Goal: Information Seeking & Learning: Check status

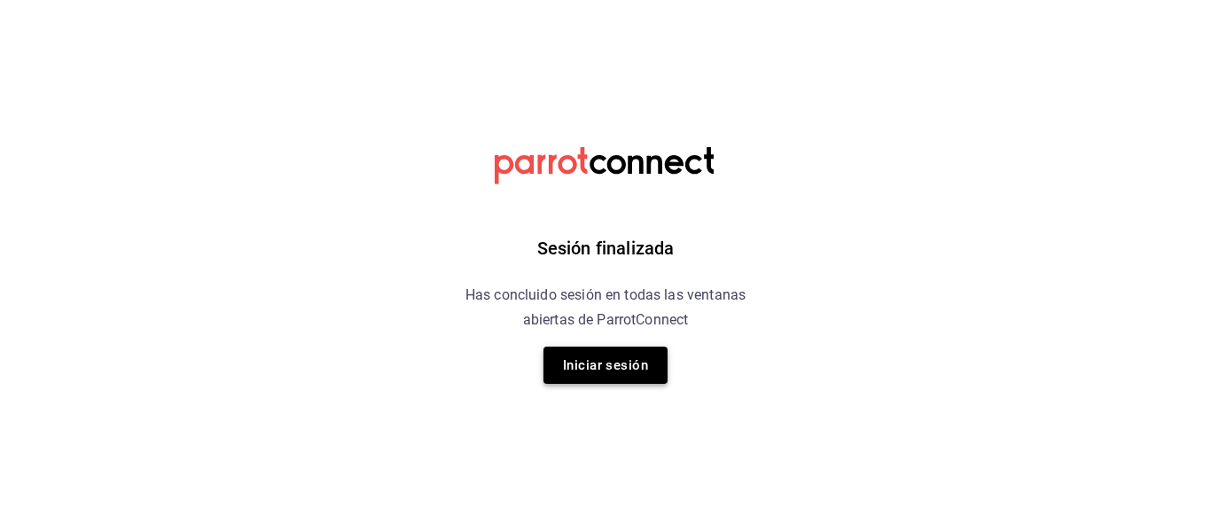
click at [566, 357] on button "Iniciar sesión" at bounding box center [605, 365] width 124 height 37
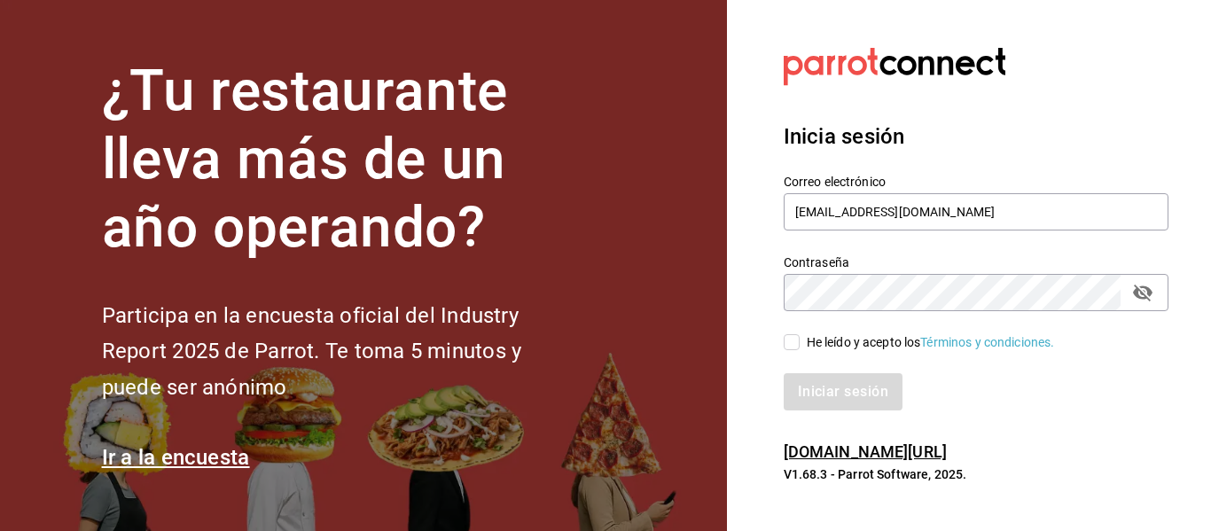
click at [789, 347] on input "He leído y acepto los Términos y condiciones." at bounding box center [792, 342] width 16 height 16
checkbox input "true"
click at [836, 389] on button "Iniciar sesión" at bounding box center [844, 391] width 121 height 37
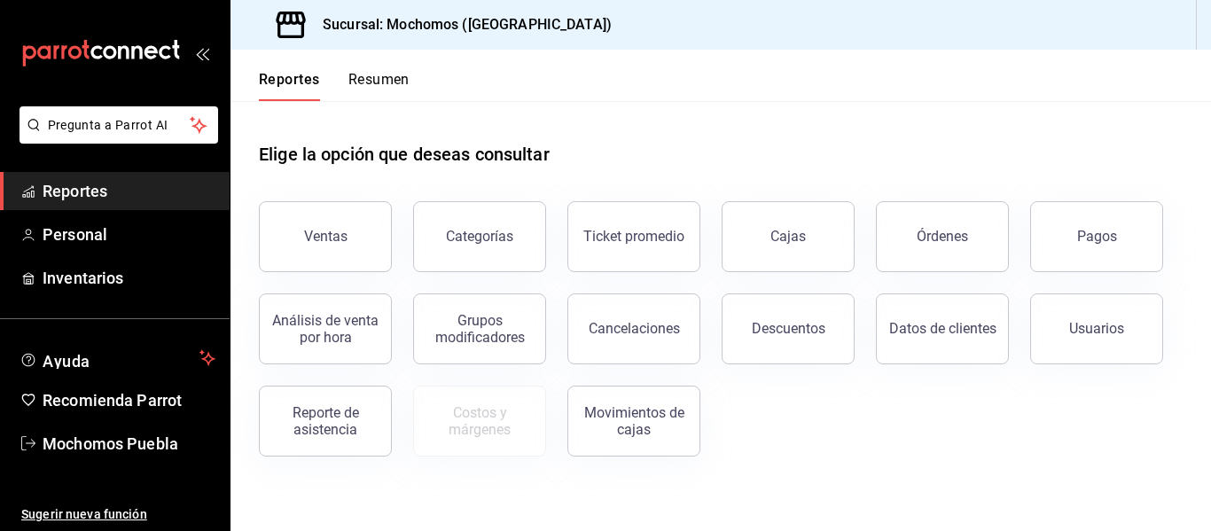
click at [103, 191] on span "Reportes" at bounding box center [129, 191] width 173 height 24
click at [925, 232] on div "Órdenes" at bounding box center [942, 236] width 51 height 17
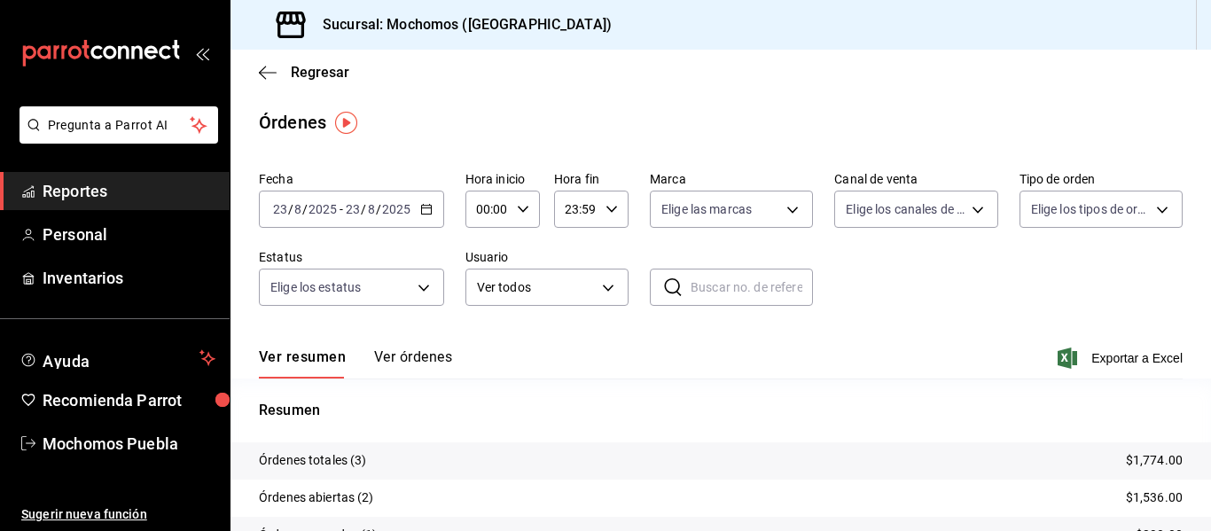
click at [424, 209] on icon "button" at bounding box center [426, 209] width 12 height 12
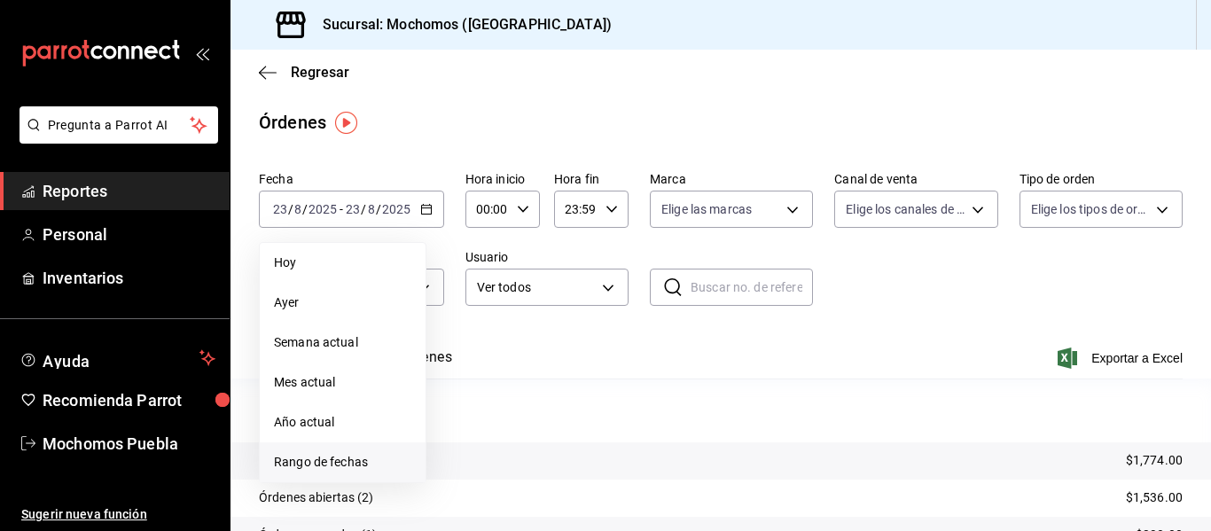
click at [323, 460] on span "Rango de fechas" at bounding box center [342, 462] width 137 height 19
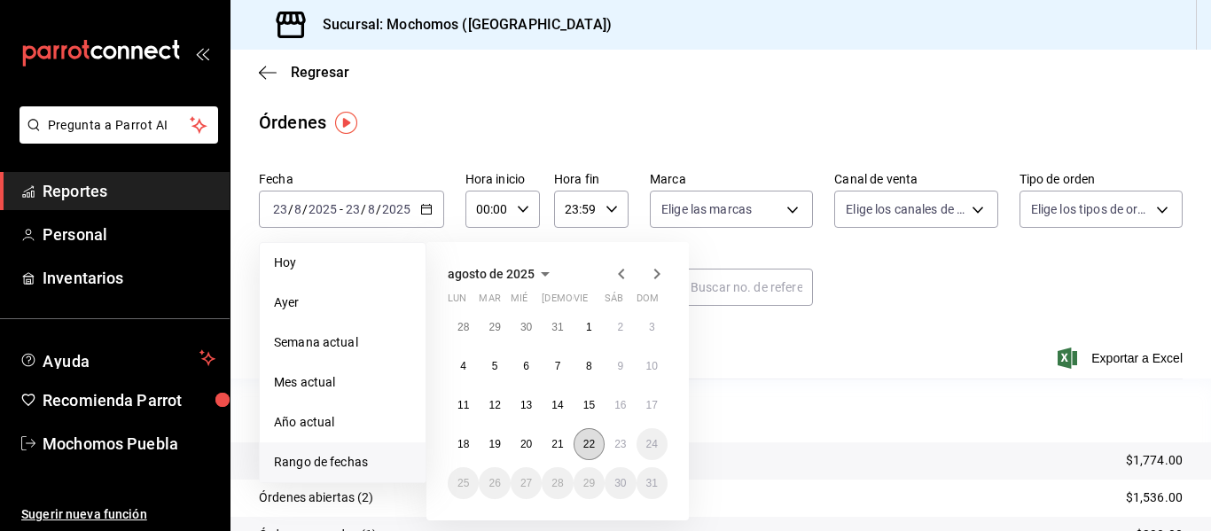
click at [589, 448] on abbr "22" at bounding box center [589, 444] width 12 height 12
click at [612, 444] on button "23" at bounding box center [620, 444] width 31 height 32
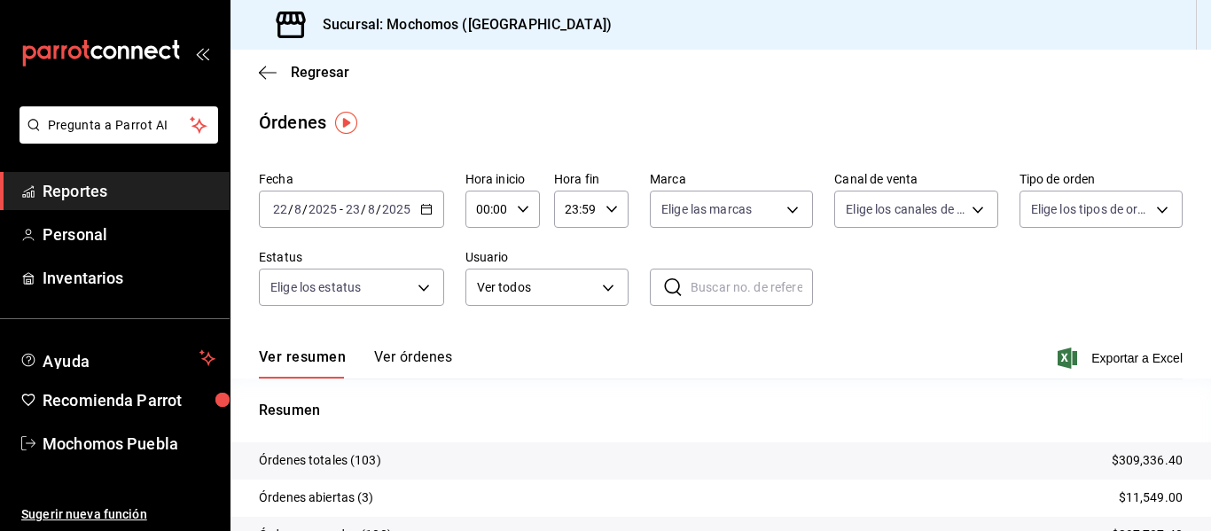
click at [520, 209] on icon "button" at bounding box center [523, 209] width 12 height 12
click at [481, 333] on button "04" at bounding box center [482, 341] width 29 height 35
type input "04:00"
click at [1114, 357] on div at bounding box center [605, 265] width 1211 height 531
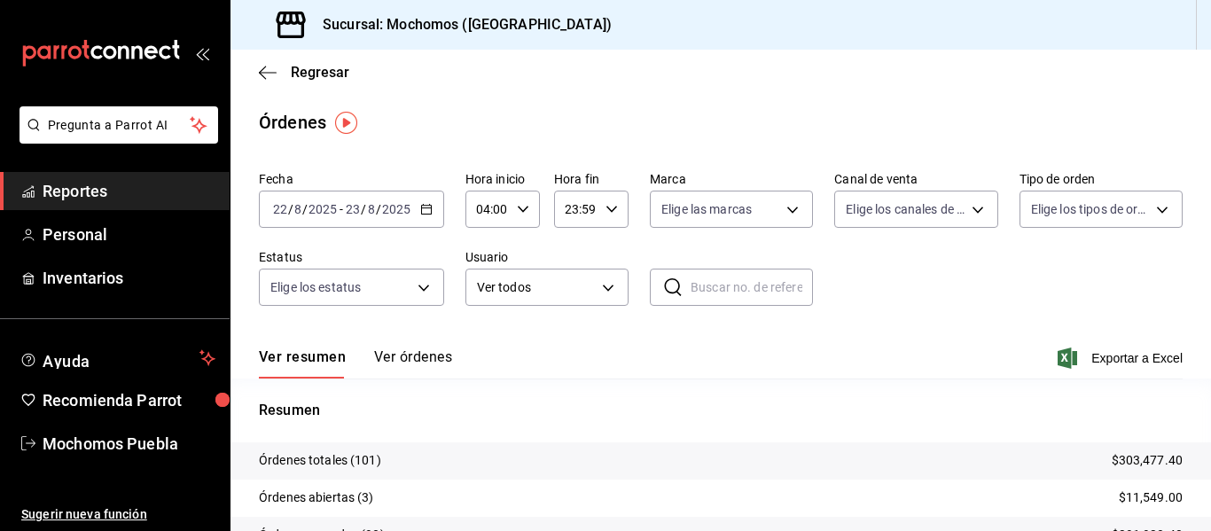
click at [1114, 357] on span "Exportar a Excel" at bounding box center [1121, 358] width 121 height 21
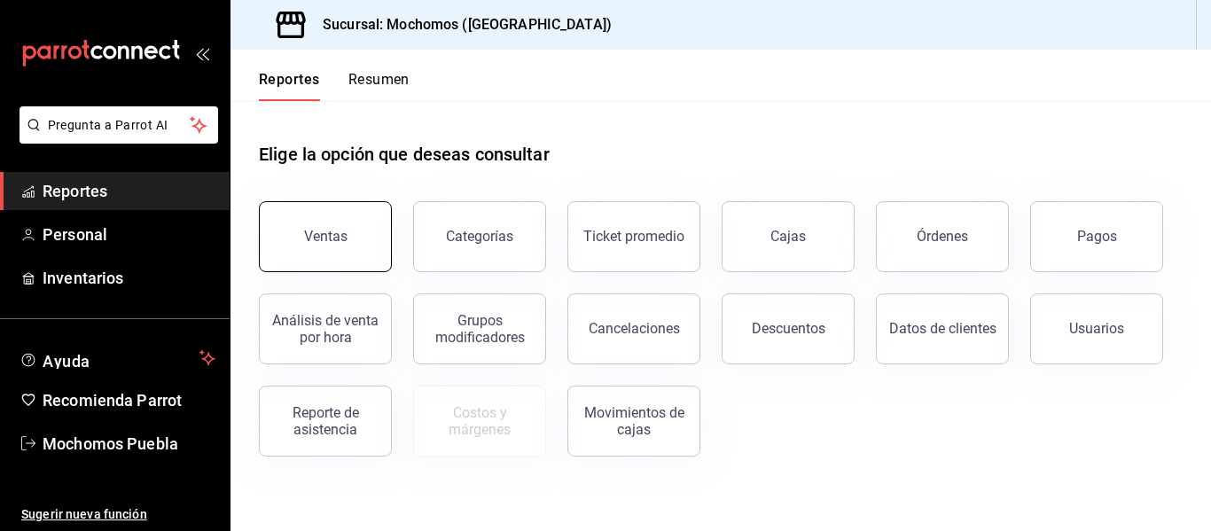
click at [317, 259] on button "Ventas" at bounding box center [325, 236] width 133 height 71
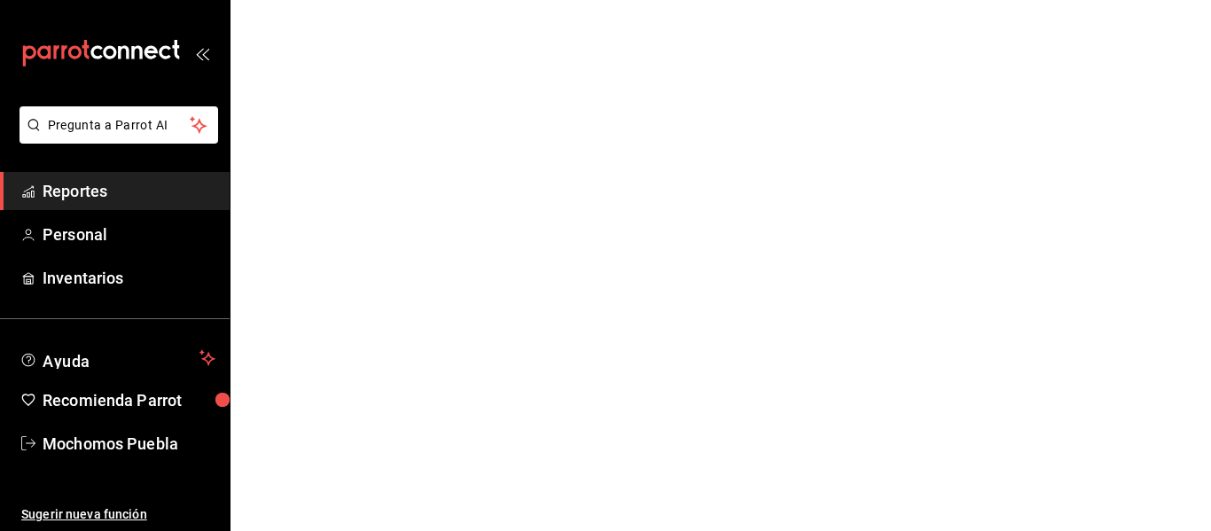
click at [317, 0] on html "Pregunta a Parrot AI Reportes Personal Inventarios Ayuda Recomienda Parrot Moch…" at bounding box center [605, 0] width 1211 height 0
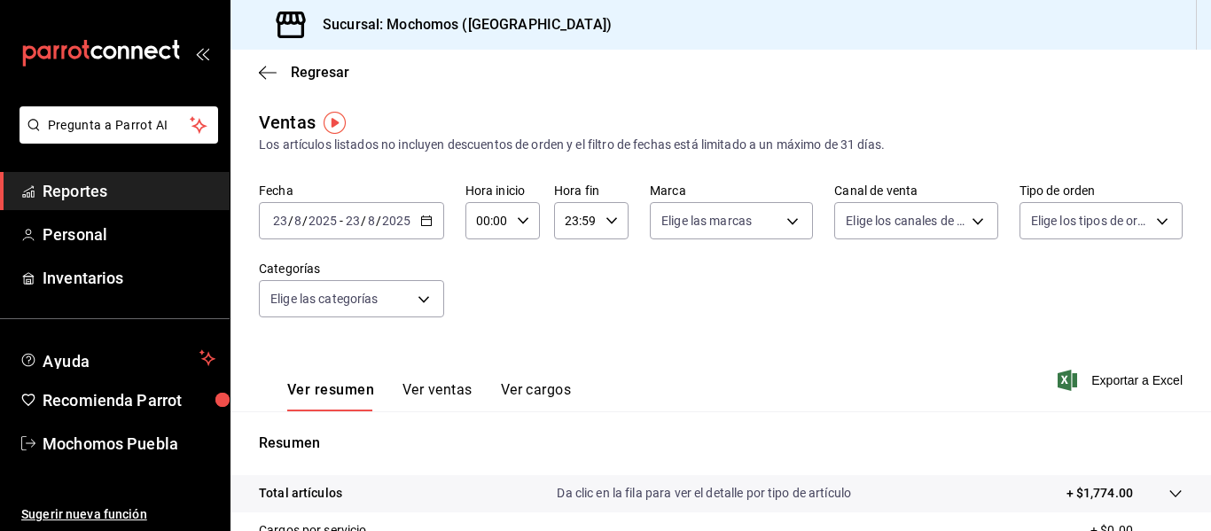
click at [427, 220] on \(Stroke\) "button" at bounding box center [426, 219] width 10 height 1
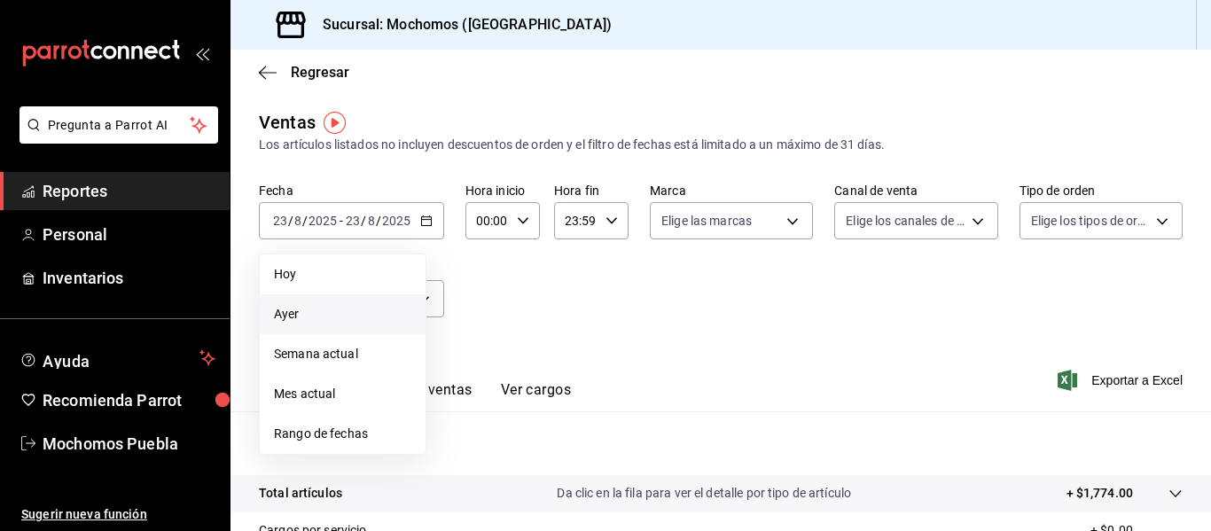
click at [315, 317] on span "Ayer" at bounding box center [342, 314] width 137 height 19
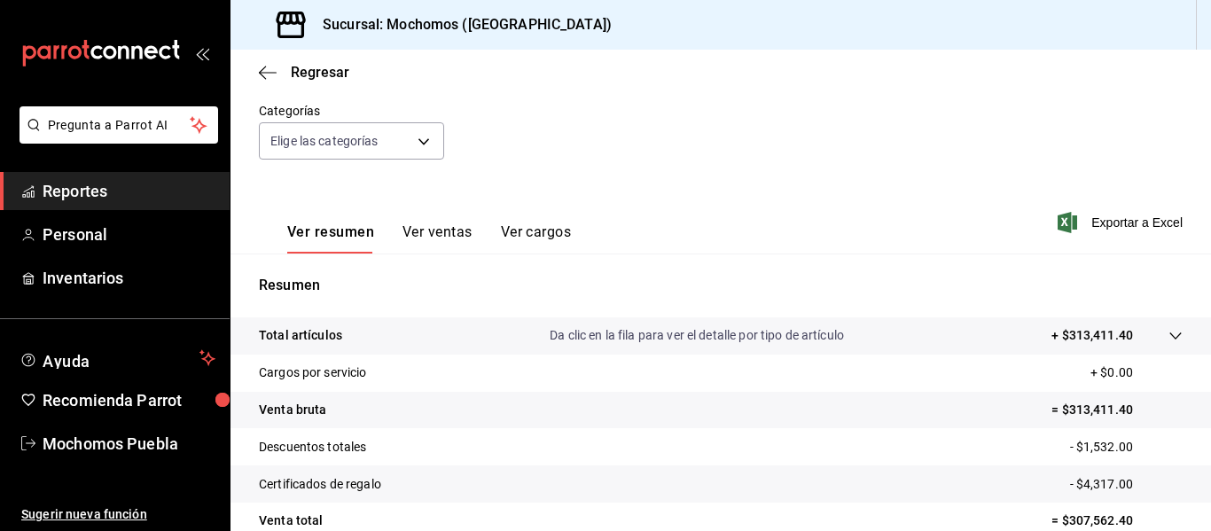
scroll to position [156, 0]
click at [145, 178] on link "Reportes" at bounding box center [115, 191] width 230 height 38
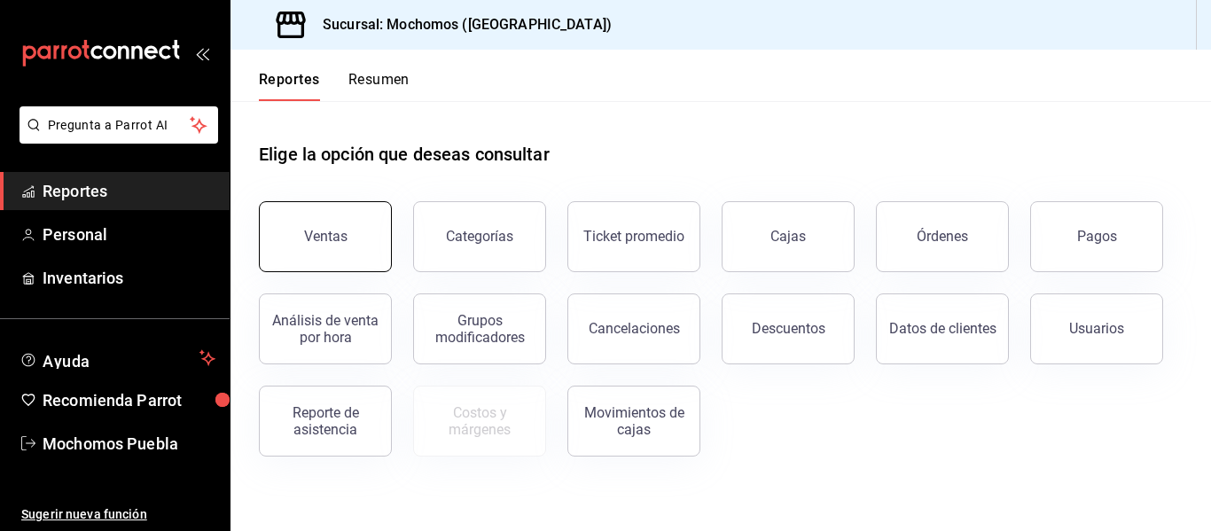
click at [360, 215] on button "Ventas" at bounding box center [325, 236] width 133 height 71
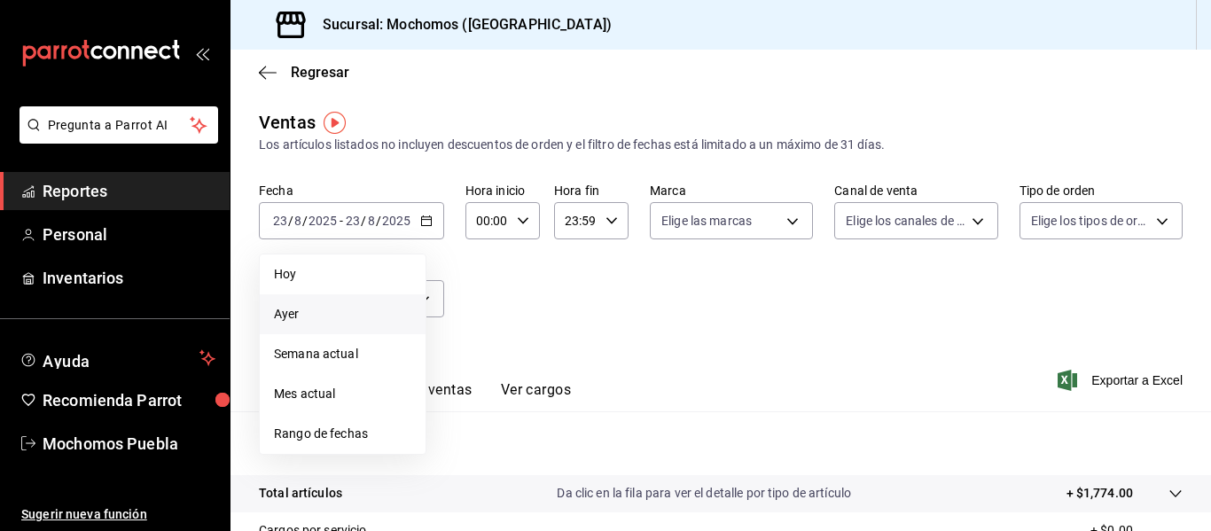
click at [314, 310] on span "Ayer" at bounding box center [342, 314] width 137 height 19
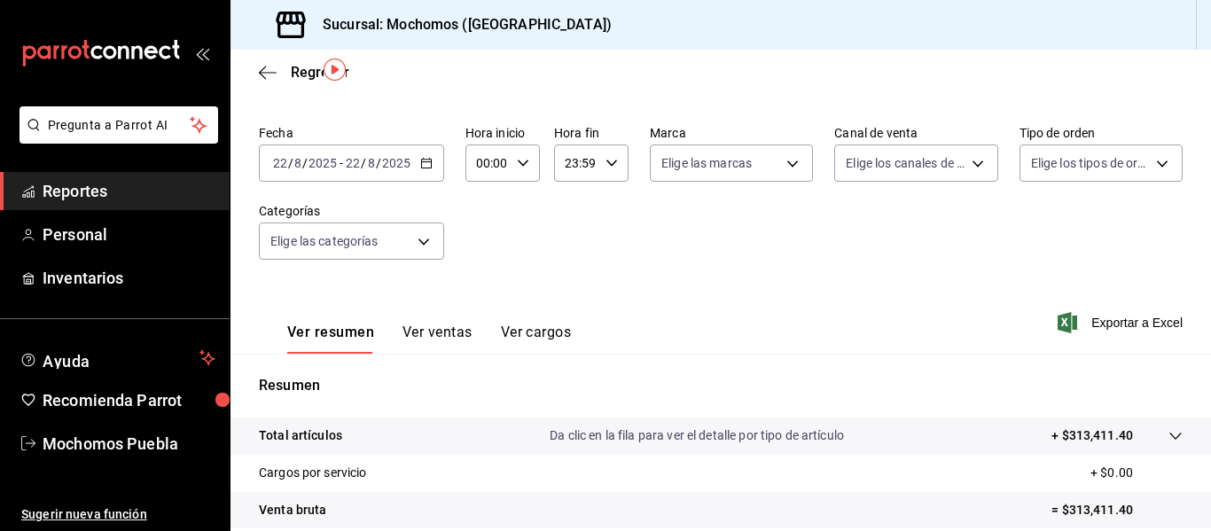
scroll to position [54, 0]
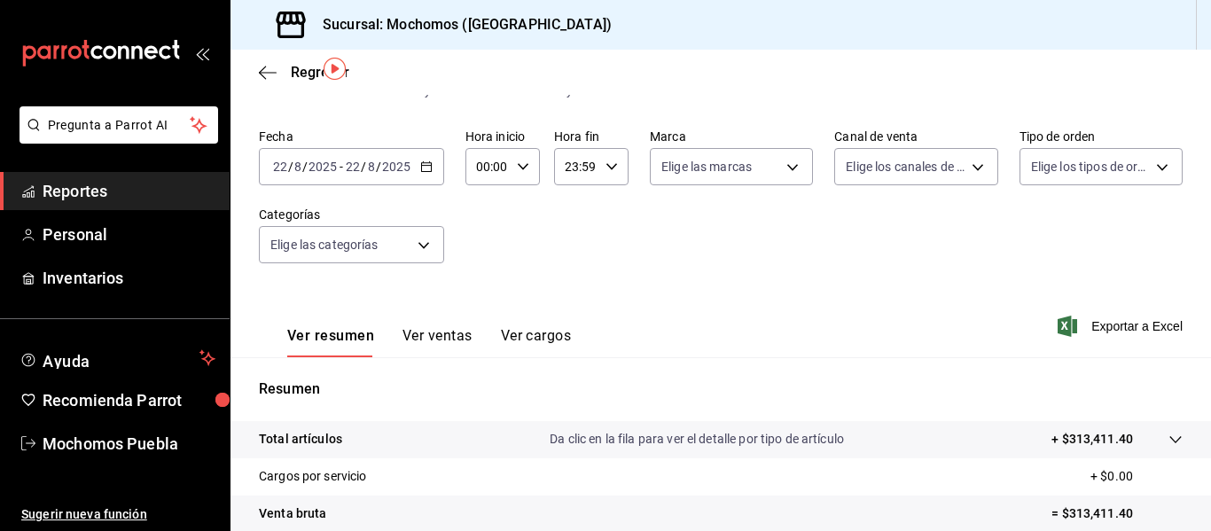
click at [420, 172] on icon "button" at bounding box center [426, 166] width 12 height 12
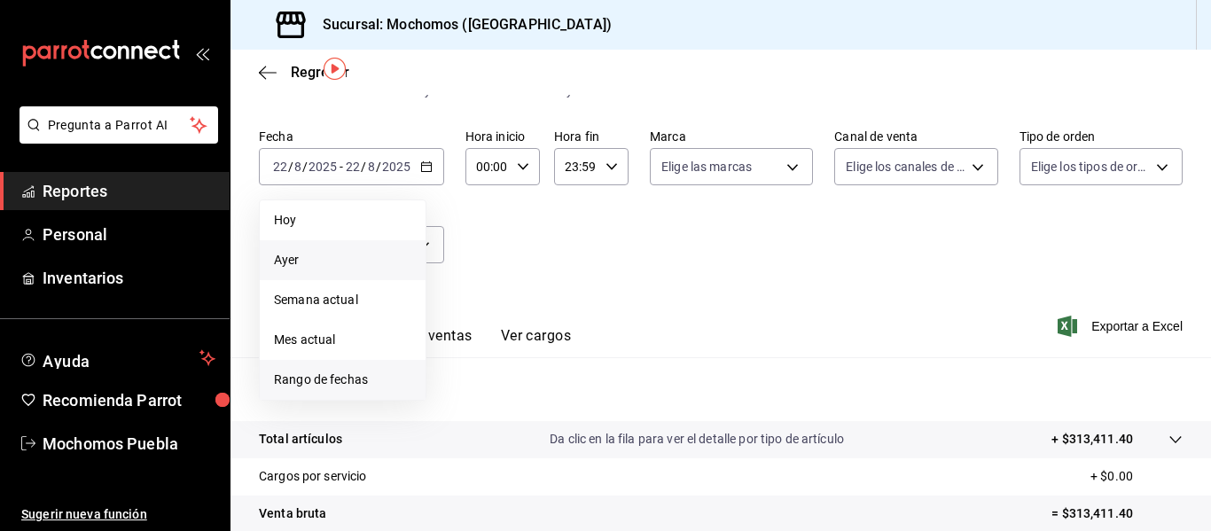
click at [327, 387] on span "Rango de fechas" at bounding box center [342, 380] width 137 height 19
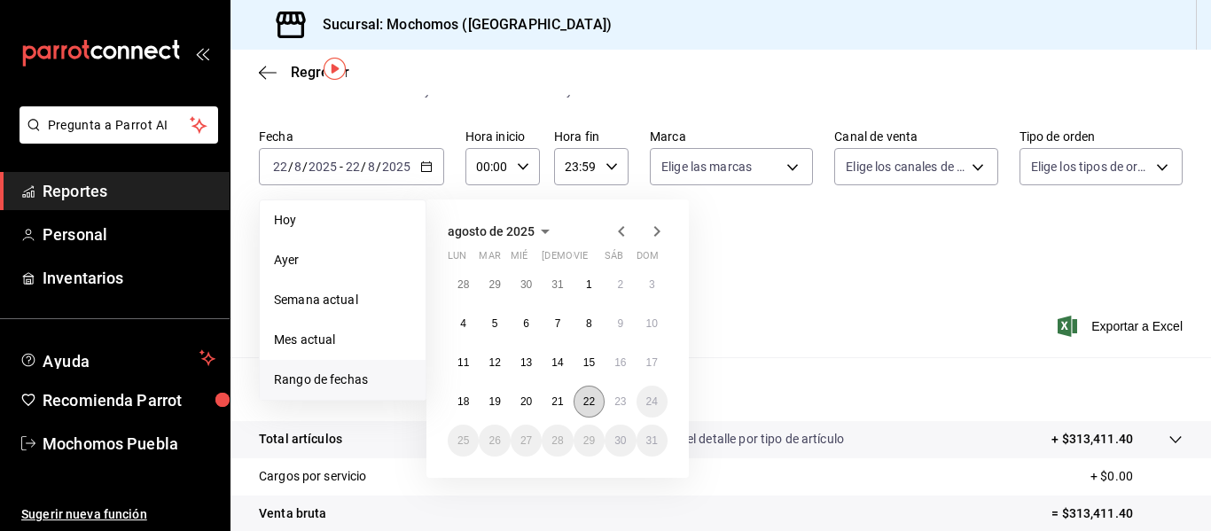
click at [592, 395] on abbr "22" at bounding box center [589, 401] width 12 height 12
click at [614, 398] on button "23" at bounding box center [620, 402] width 31 height 32
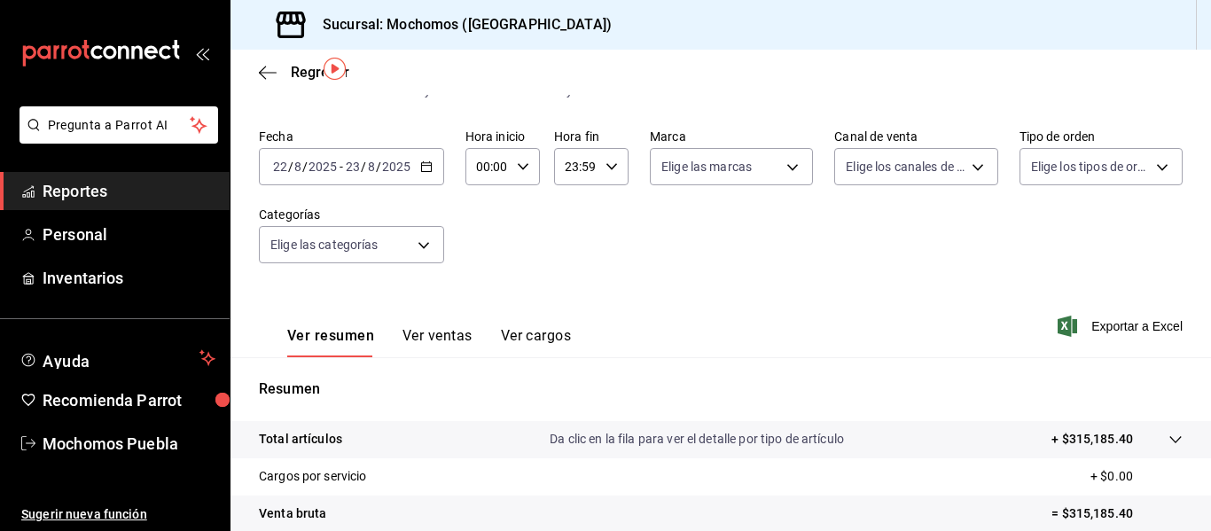
click at [526, 162] on icon "button" at bounding box center [523, 166] width 12 height 12
click at [487, 293] on span "02" at bounding box center [483, 297] width 8 height 14
click at [520, 169] on div at bounding box center [605, 265] width 1211 height 531
click at [520, 169] on \(Stroke\) "button" at bounding box center [523, 166] width 11 height 6
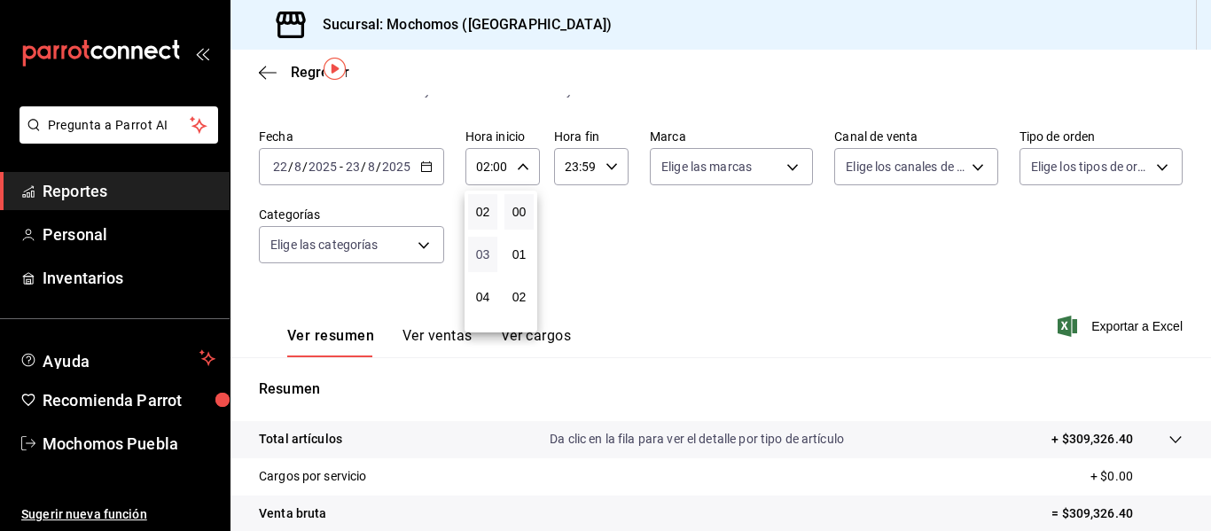
click at [480, 260] on span "03" at bounding box center [483, 254] width 8 height 14
type input "03:00"
click at [612, 167] on div at bounding box center [605, 265] width 1211 height 531
click at [612, 167] on icon "button" at bounding box center [612, 166] width 12 height 12
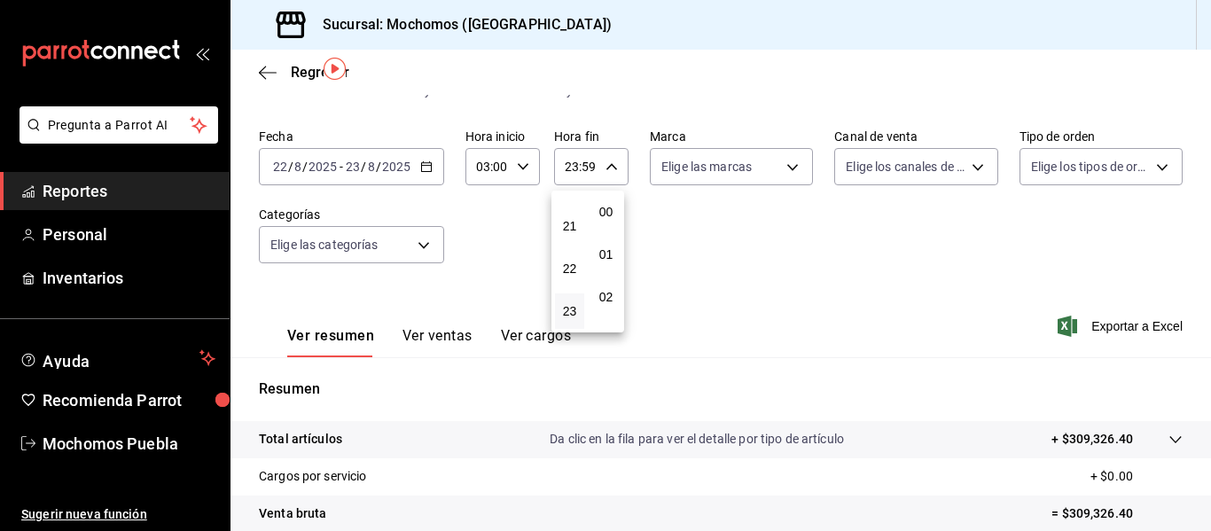
scroll to position [2412, 0]
click at [575, 171] on div at bounding box center [605, 265] width 1211 height 531
click at [575, 171] on input "23:59" at bounding box center [576, 166] width 44 height 35
click at [575, 171] on div at bounding box center [605, 265] width 1211 height 531
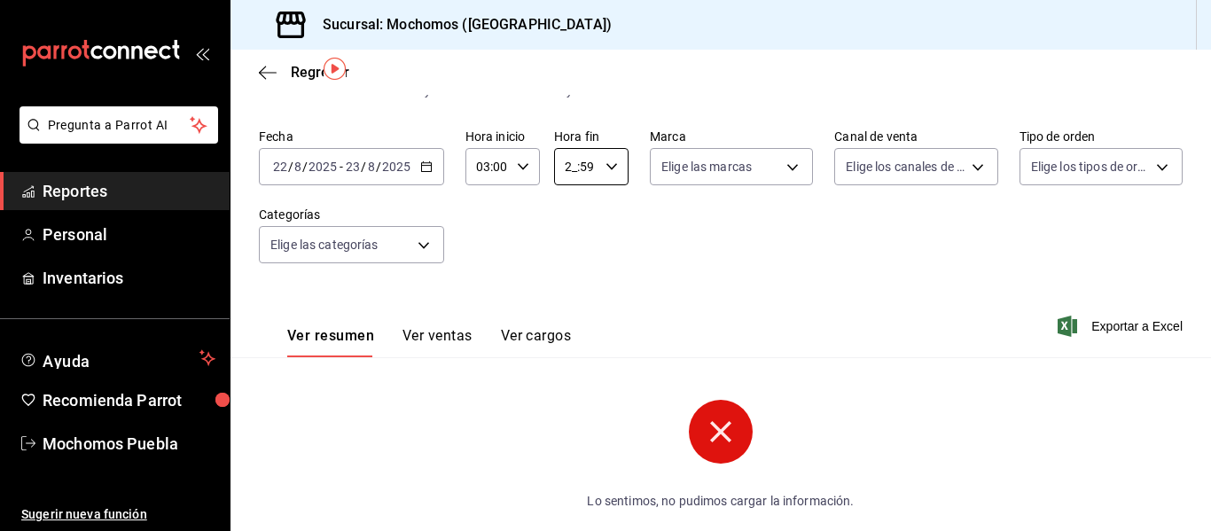
click at [575, 171] on input "2_:59" at bounding box center [576, 166] width 44 height 35
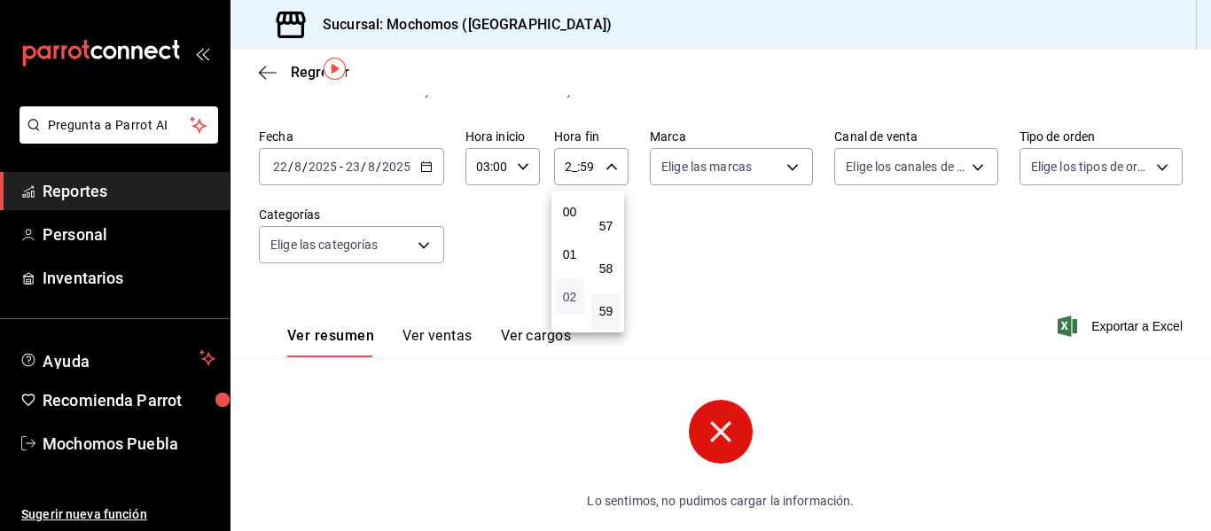
click at [574, 293] on span "02" at bounding box center [570, 297] width 8 height 14
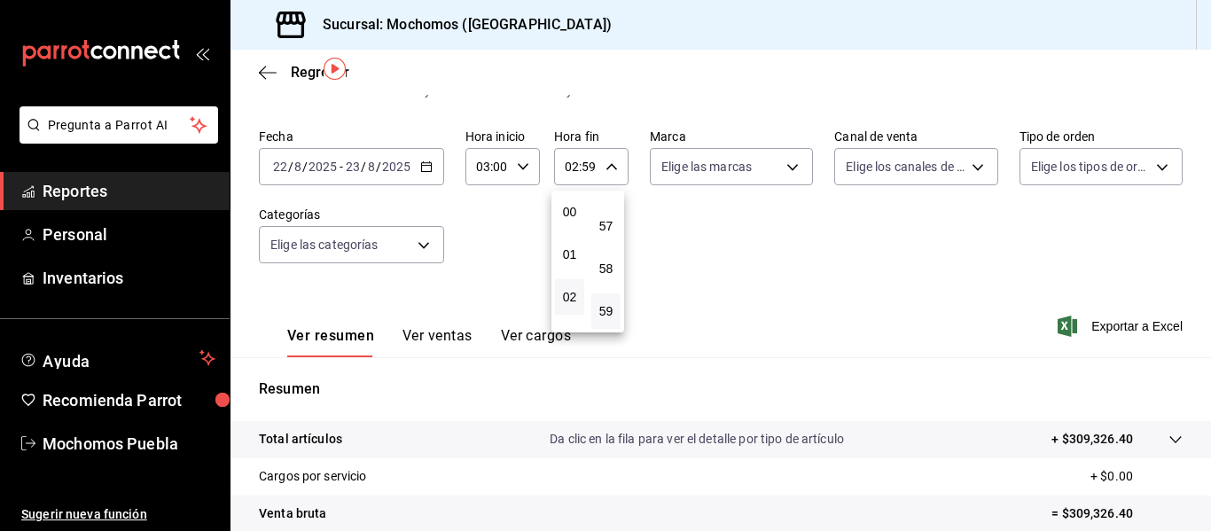
click at [582, 167] on div at bounding box center [605, 265] width 1211 height 531
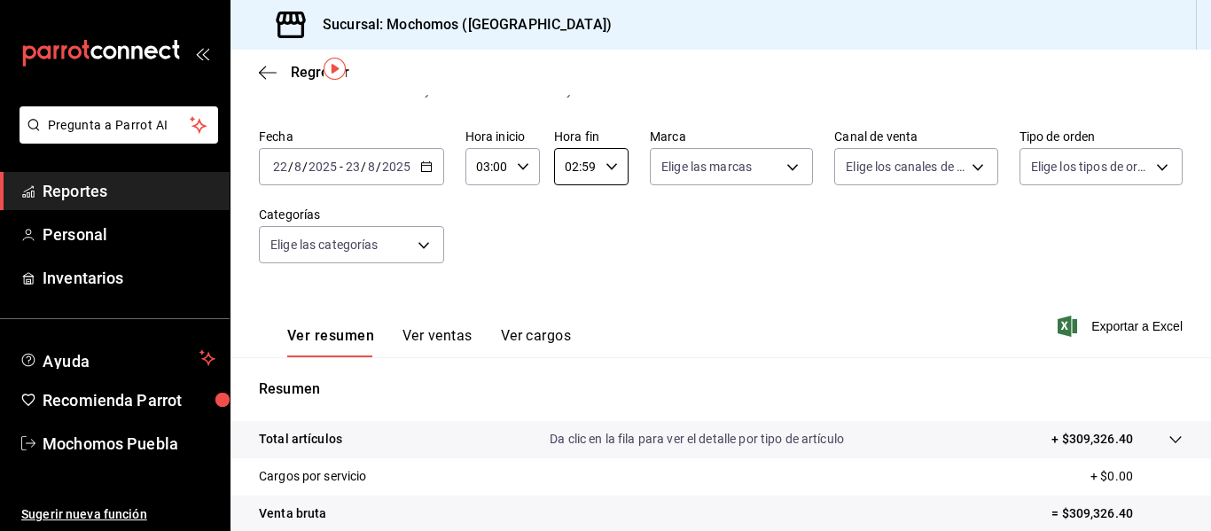
click at [582, 167] on input "02:59" at bounding box center [576, 166] width 44 height 35
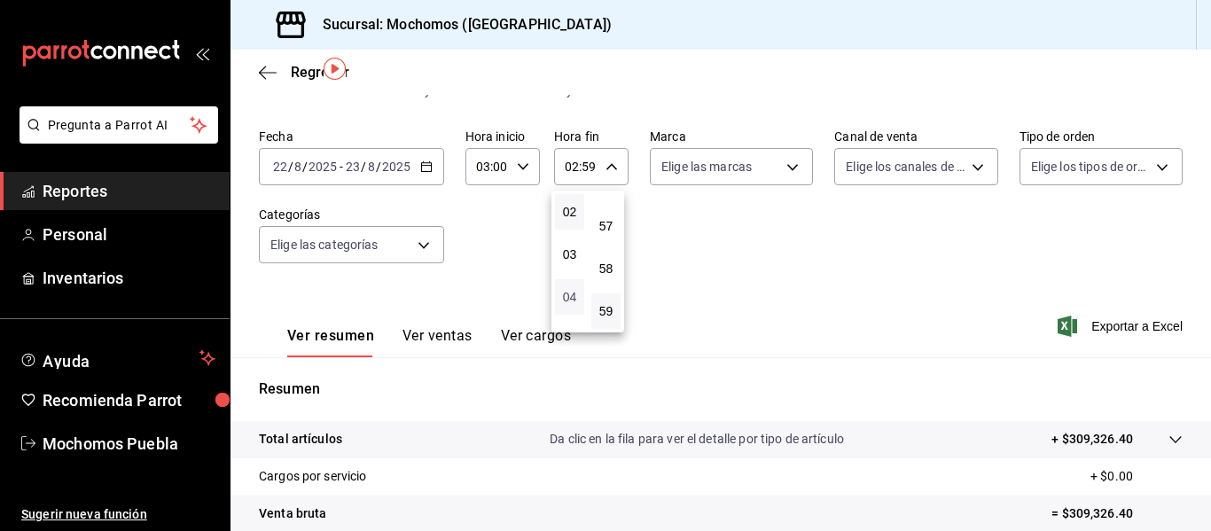
click at [574, 299] on span "04" at bounding box center [570, 297] width 8 height 14
type input "04:59"
click at [517, 168] on div at bounding box center [605, 265] width 1211 height 531
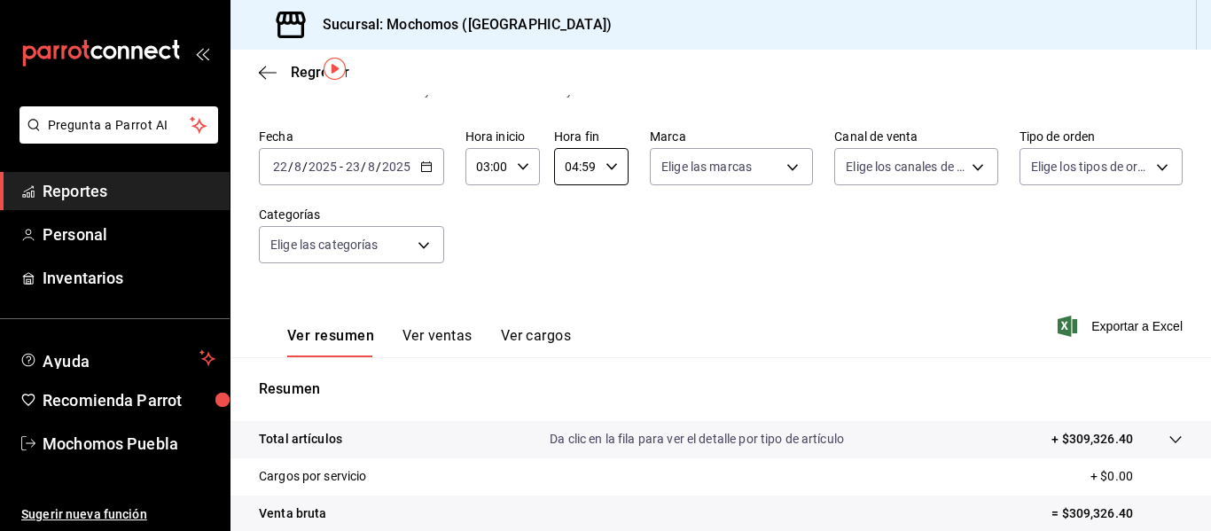
click at [517, 168] on icon "button" at bounding box center [523, 166] width 12 height 12
click at [487, 237] on button "04" at bounding box center [482, 254] width 29 height 35
type input "04:00"
click at [945, 324] on div at bounding box center [605, 265] width 1211 height 531
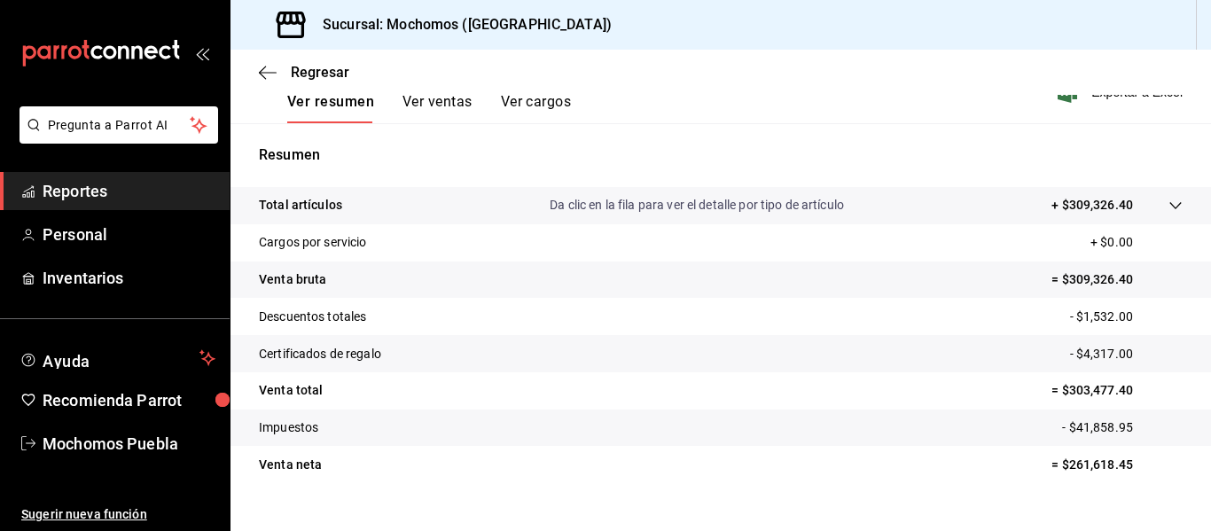
scroll to position [292, 0]
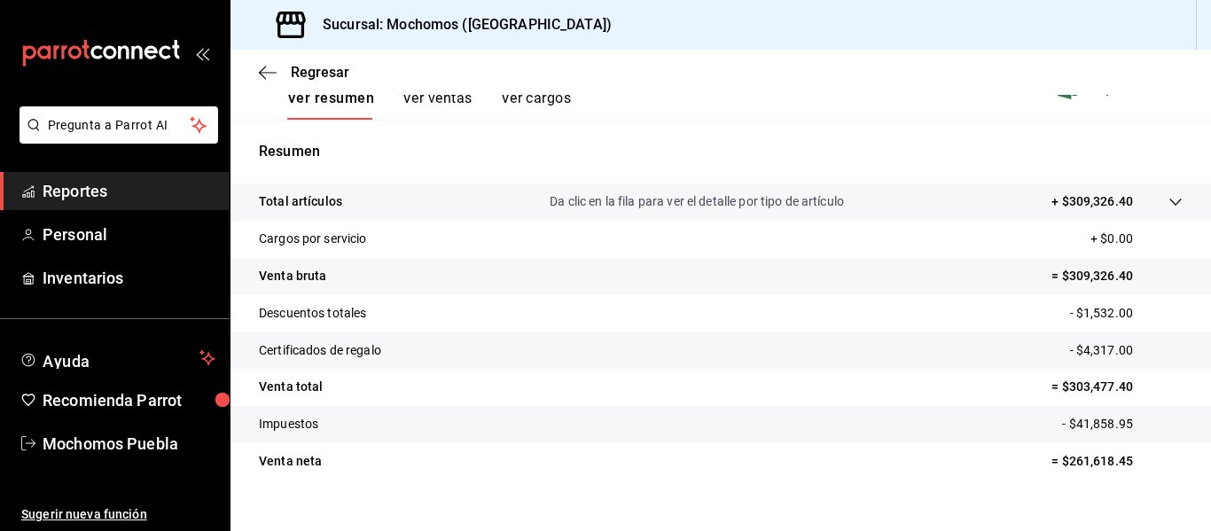
drag, startPoint x: 1161, startPoint y: 208, endPoint x: 790, endPoint y: 296, distance: 381.7
click at [790, 296] on tr "Descuentos totales - $1,532.00" at bounding box center [721, 312] width 981 height 37
click at [1169, 205] on icon at bounding box center [1176, 202] width 14 height 14
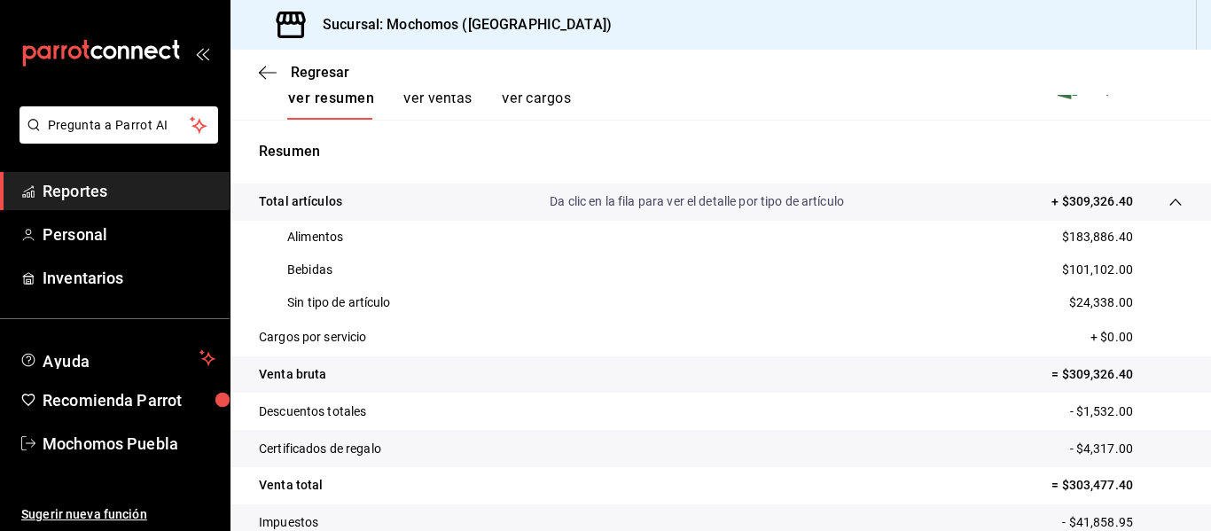
click at [122, 194] on span "Reportes" at bounding box center [129, 191] width 173 height 24
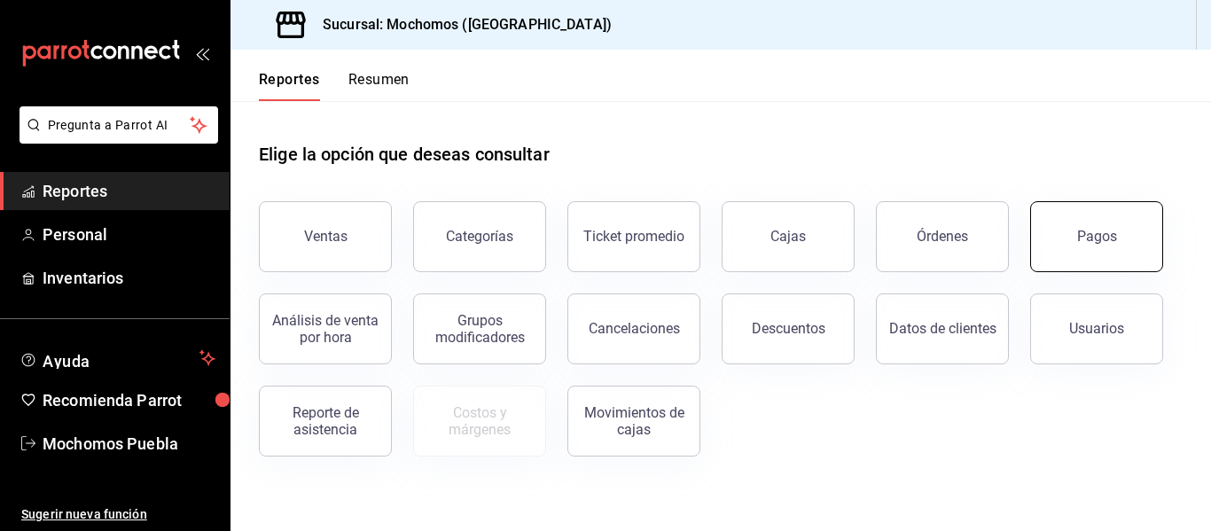
click at [1083, 266] on button "Pagos" at bounding box center [1096, 236] width 133 height 71
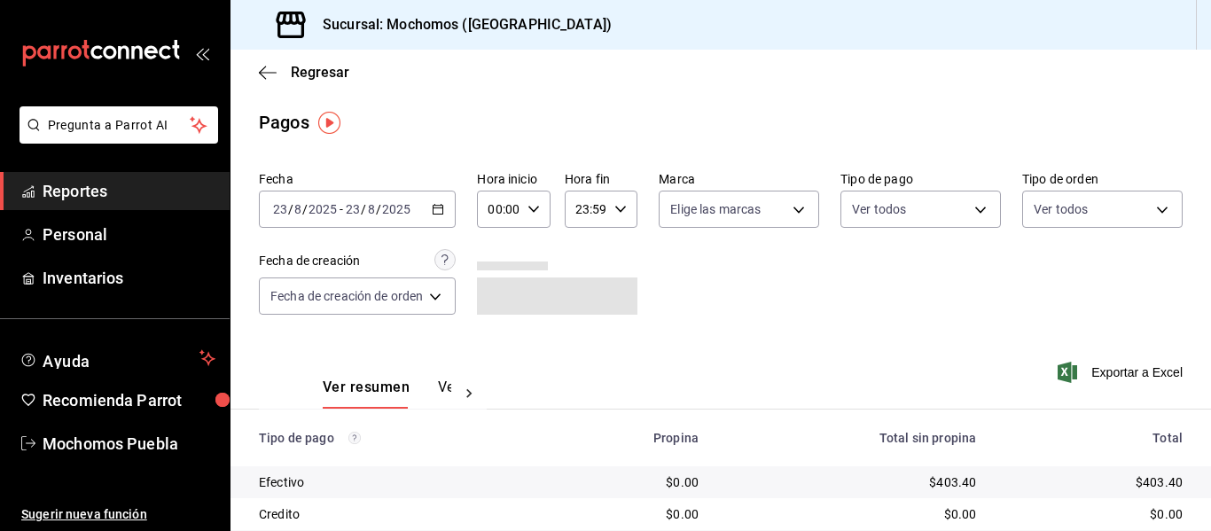
click at [439, 207] on icon "button" at bounding box center [438, 209] width 12 height 12
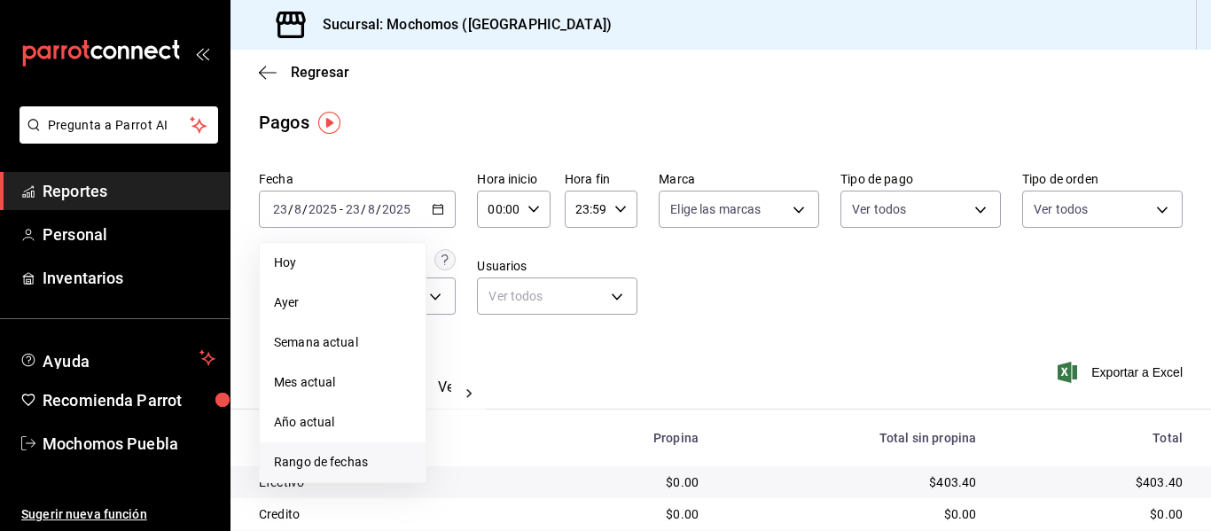
click at [346, 457] on span "Rango de fechas" at bounding box center [342, 462] width 137 height 19
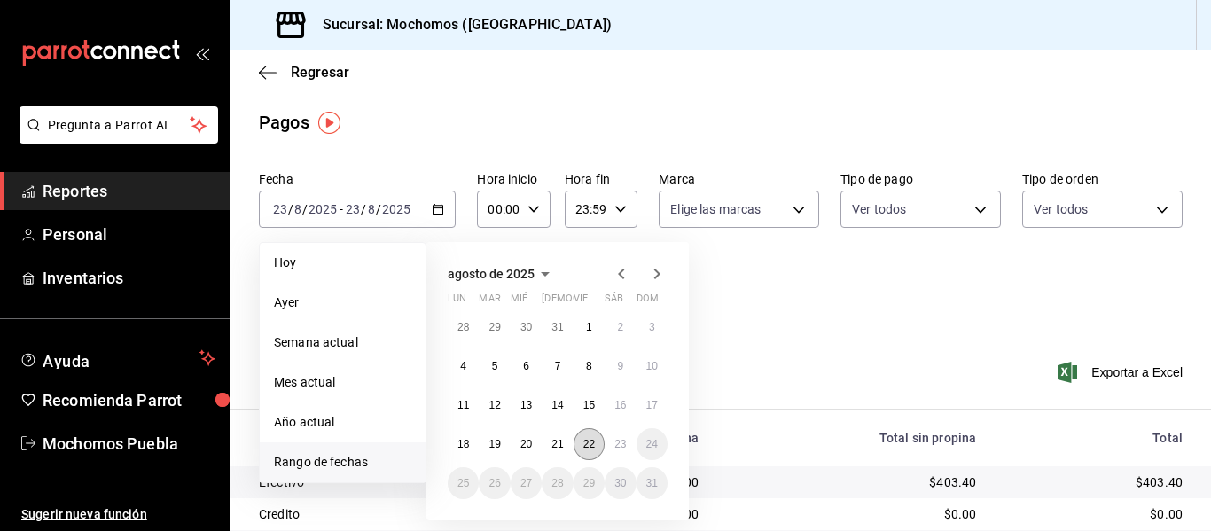
click at [587, 443] on abbr "22" at bounding box center [589, 444] width 12 height 12
click at [616, 443] on abbr "23" at bounding box center [620, 444] width 12 height 12
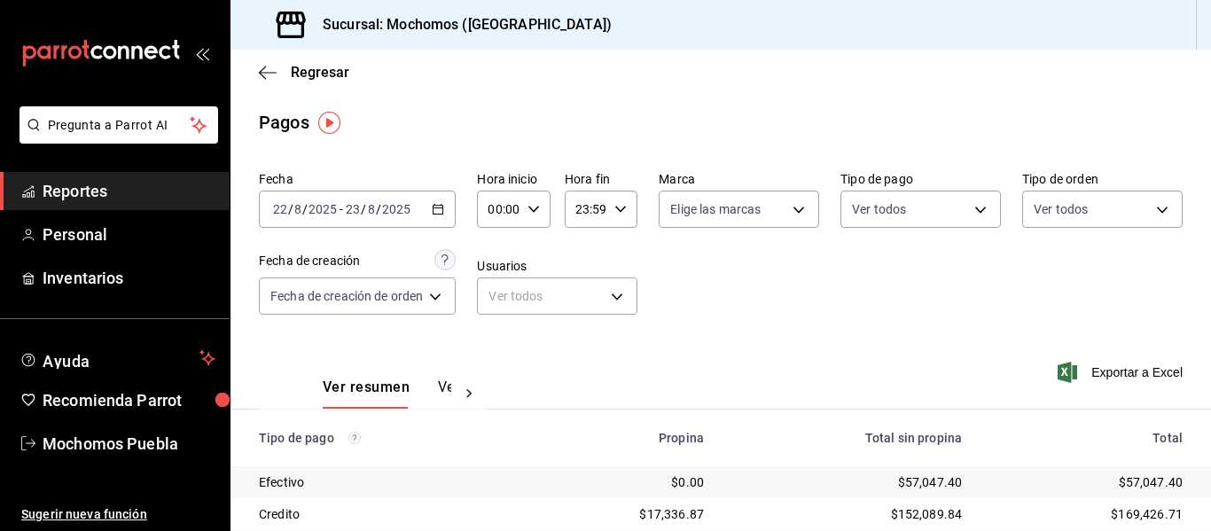
click at [521, 204] on div "00:00 Hora inicio" at bounding box center [513, 209] width 73 height 37
click at [505, 335] on button "02" at bounding box center [497, 339] width 28 height 35
type input "02:00"
click at [618, 207] on div at bounding box center [605, 265] width 1211 height 531
click at [618, 207] on icon "button" at bounding box center [620, 209] width 12 height 12
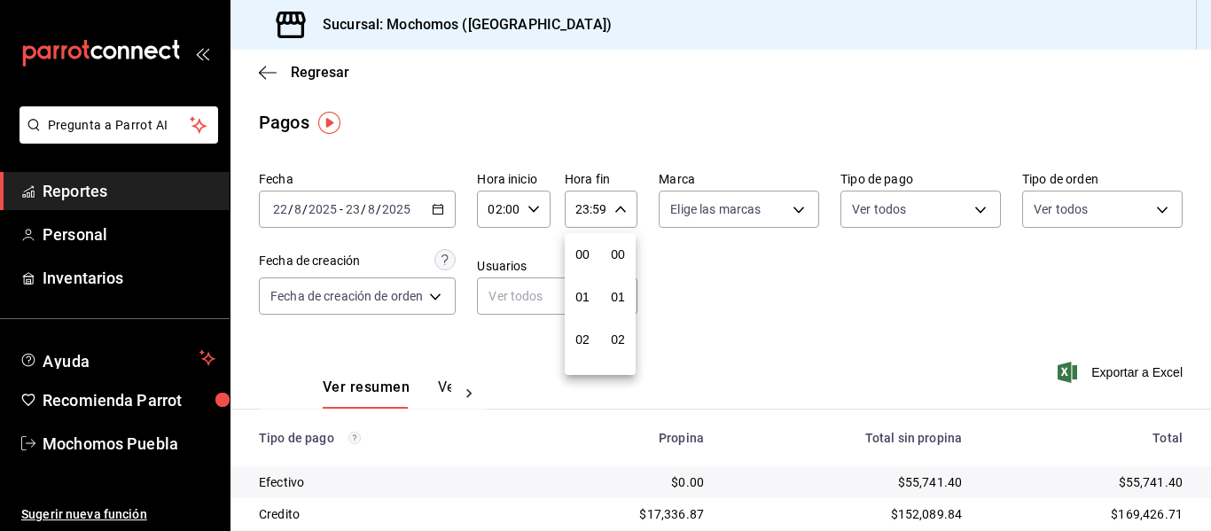
scroll to position [2412, 0]
click at [755, 294] on div at bounding box center [605, 265] width 1211 height 531
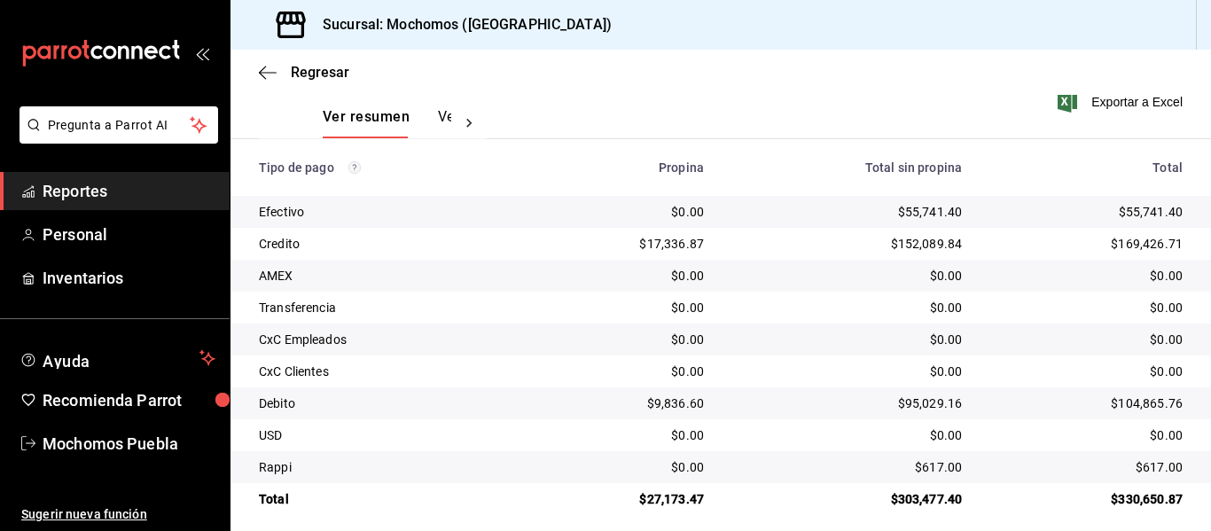
scroll to position [284, 0]
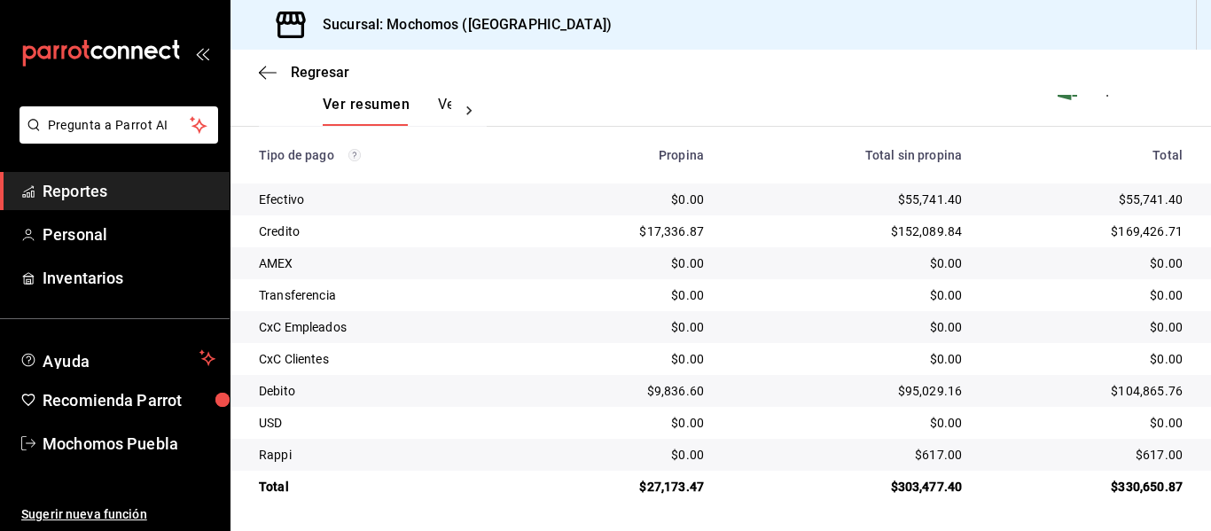
click at [196, 189] on span "Reportes" at bounding box center [129, 191] width 173 height 24
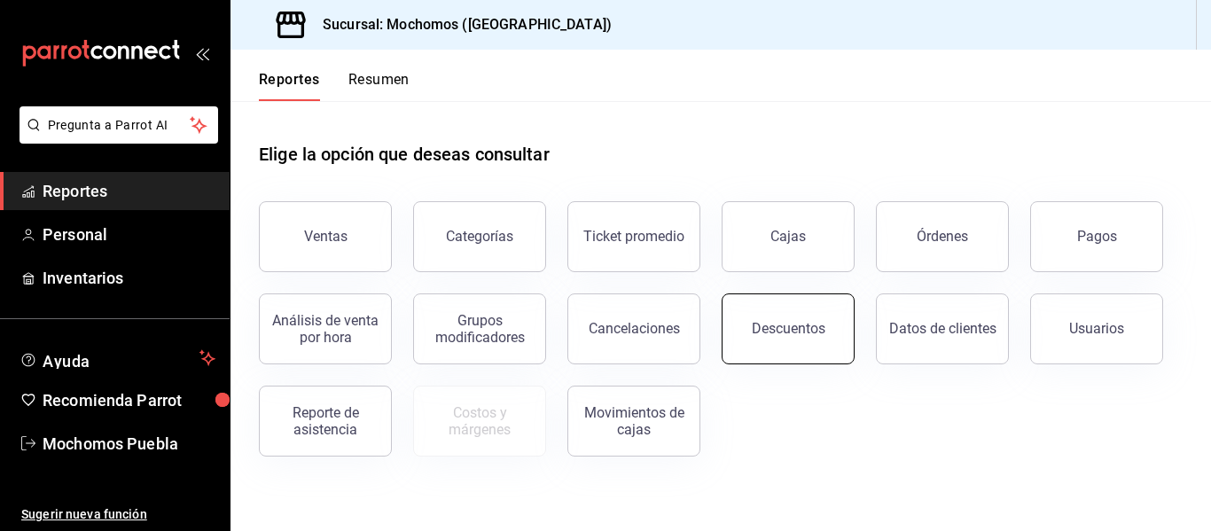
click at [766, 321] on div "Descuentos" at bounding box center [789, 328] width 74 height 17
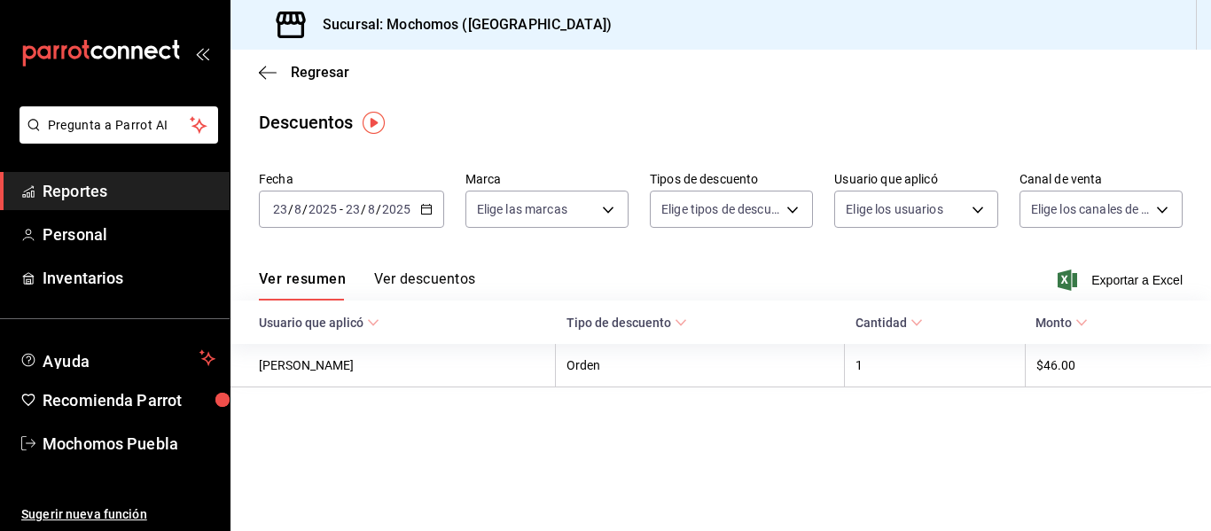
click at [420, 206] on icon "button" at bounding box center [426, 209] width 12 height 12
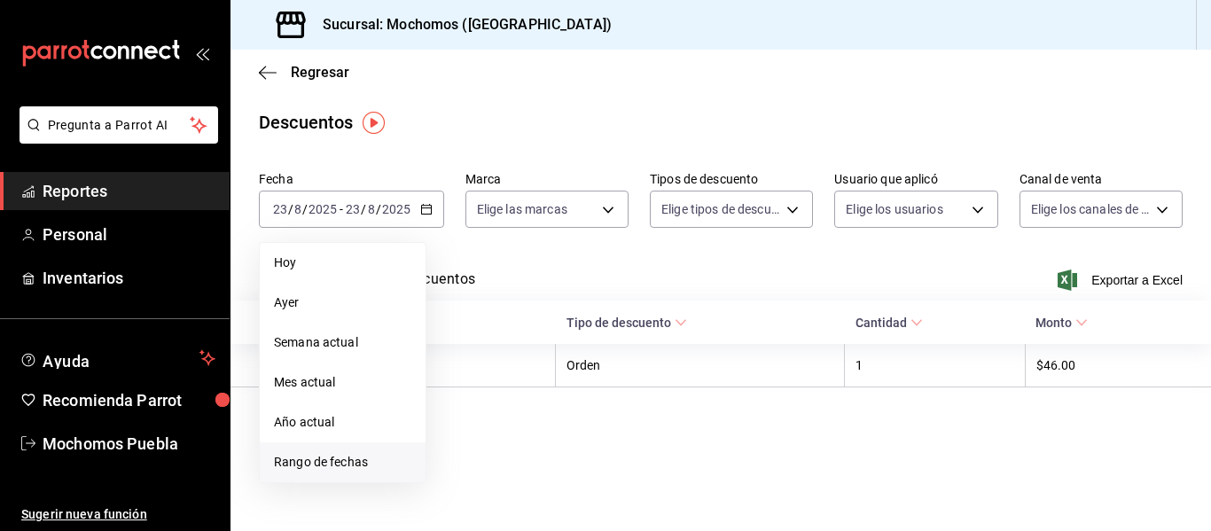
click at [335, 463] on span "Rango de fechas" at bounding box center [342, 462] width 137 height 19
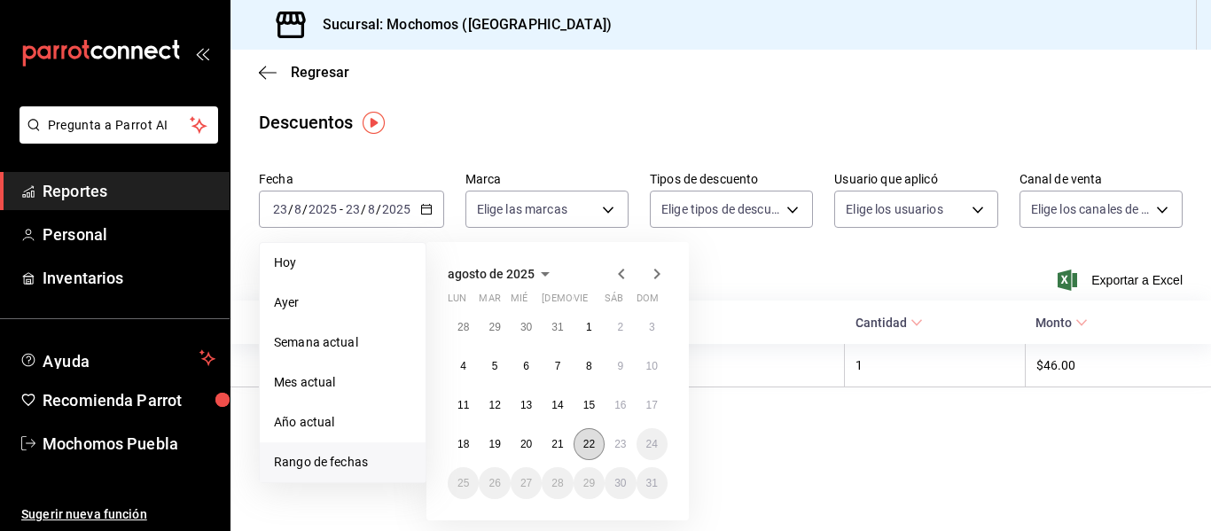
click at [584, 453] on button "22" at bounding box center [589, 444] width 31 height 32
click at [621, 442] on abbr "23" at bounding box center [620, 444] width 12 height 12
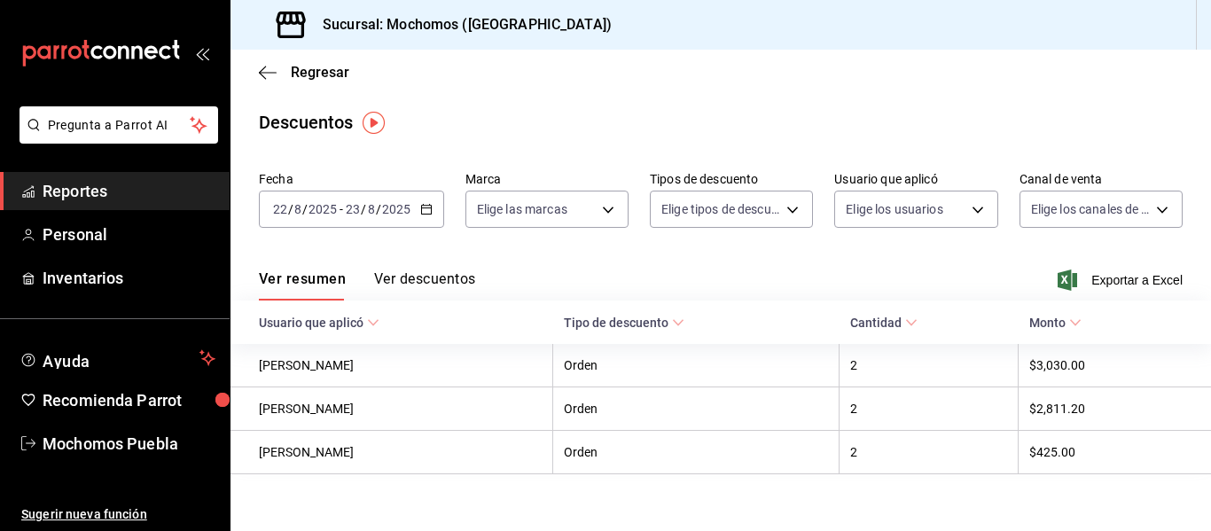
click at [440, 278] on button "Ver descuentos" at bounding box center [424, 285] width 101 height 30
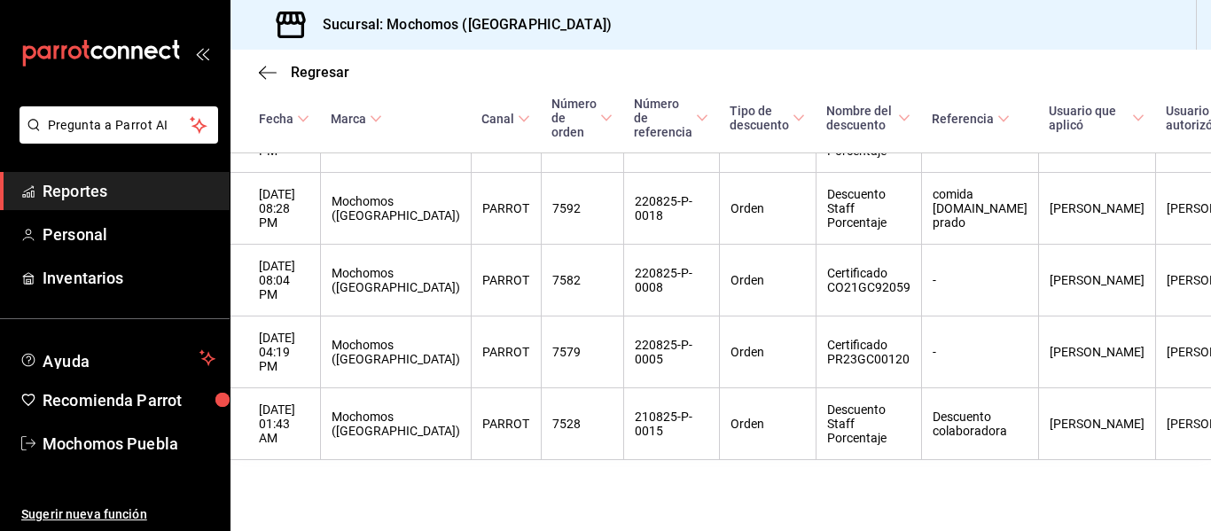
scroll to position [467, 0]
drag, startPoint x: 454, startPoint y: 398, endPoint x: 561, endPoint y: 491, distance: 142.0
click at [561, 491] on main "Regresar Descuentos Fecha [DATE] [DATE] - [DATE] [DATE] Marca Elige las marcas …" at bounding box center [721, 103] width 981 height 856
click at [113, 202] on span "Reportes" at bounding box center [129, 191] width 173 height 24
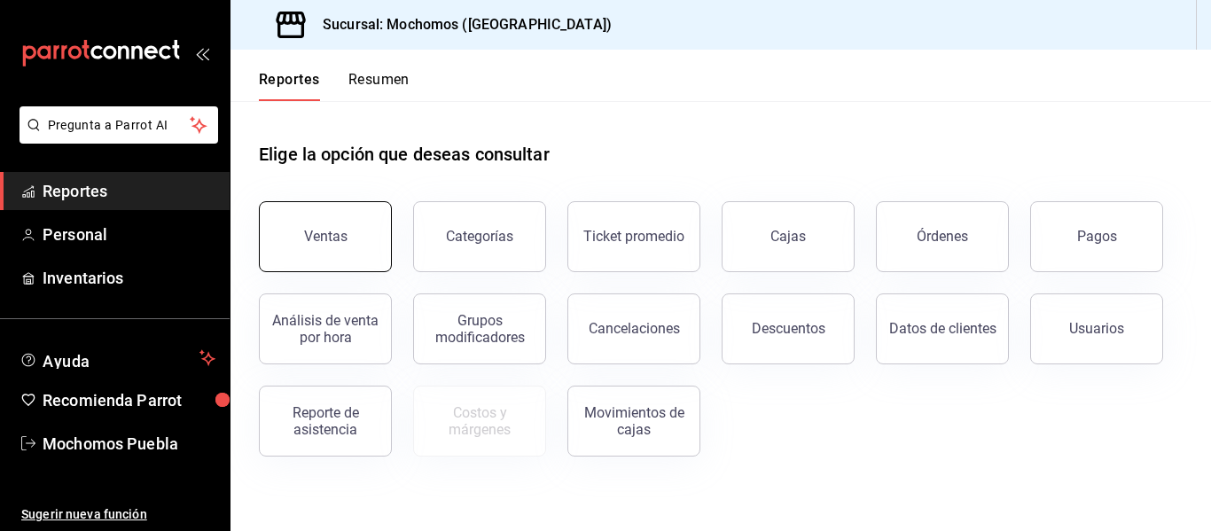
click at [344, 233] on div "Ventas" at bounding box center [325, 236] width 43 height 17
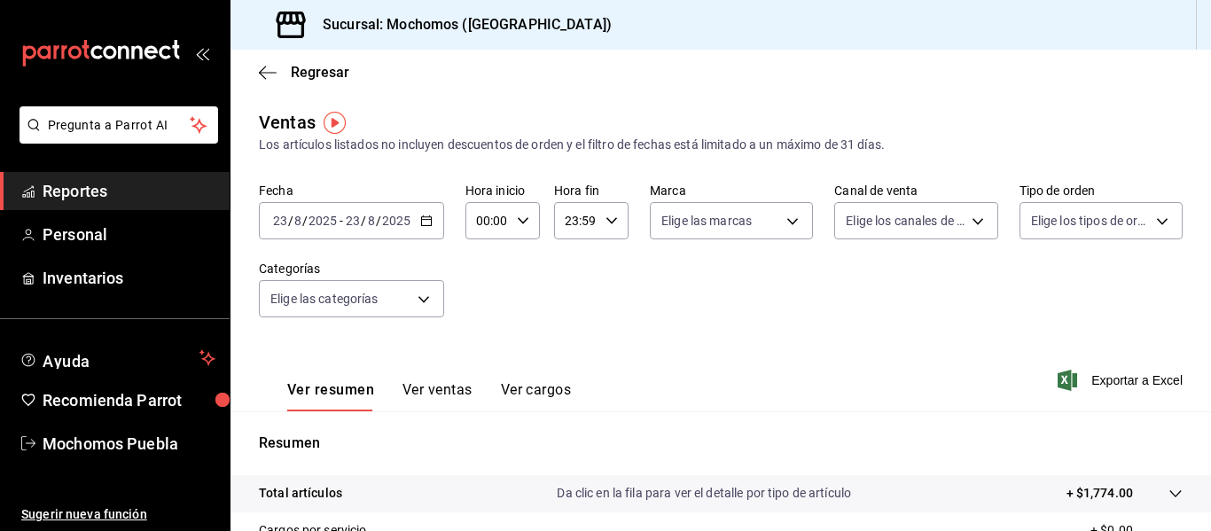
click at [424, 226] on \(Stroke\) "button" at bounding box center [426, 221] width 11 height 10
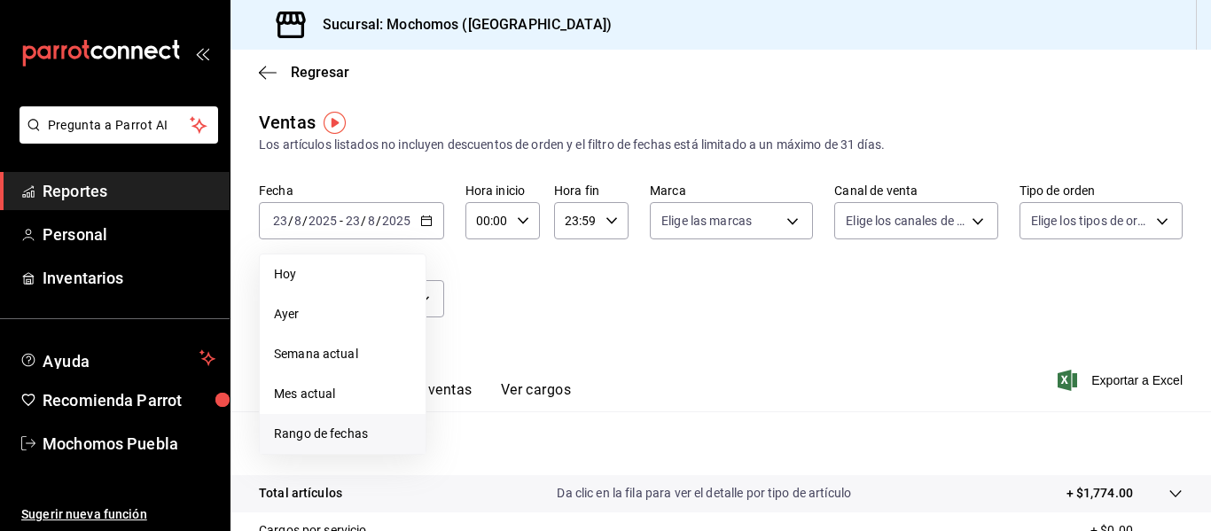
click at [340, 426] on span "Rango de fechas" at bounding box center [342, 434] width 137 height 19
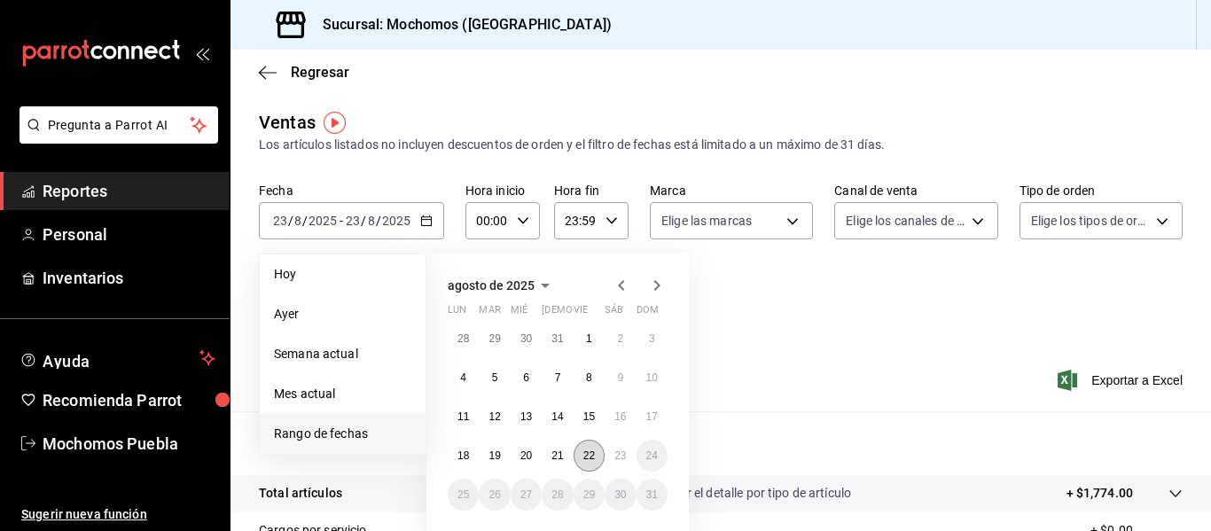
click at [585, 457] on abbr "22" at bounding box center [589, 455] width 12 height 12
click at [611, 460] on button "23" at bounding box center [620, 456] width 31 height 32
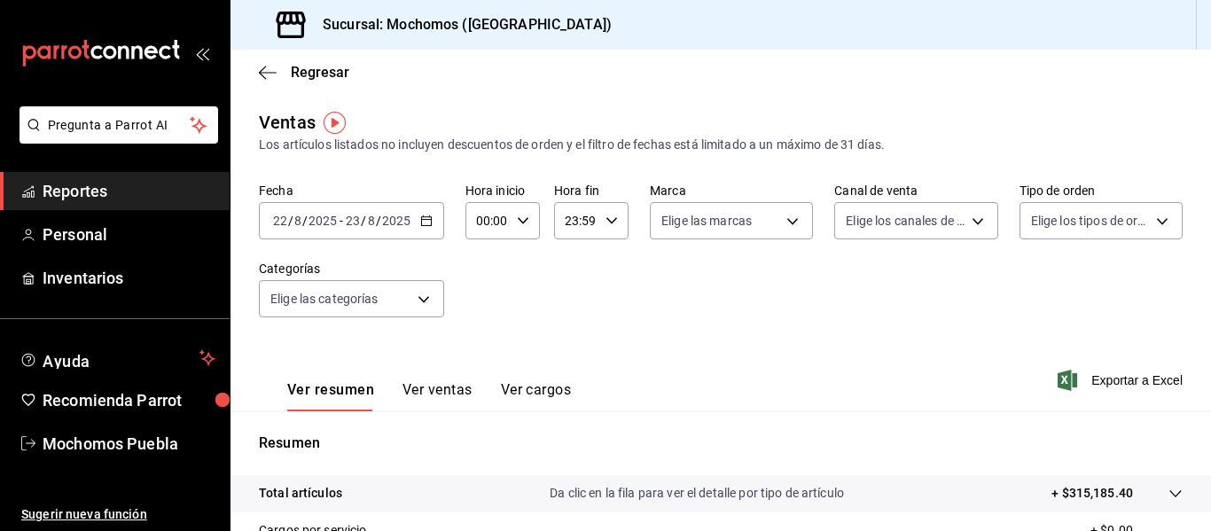
click at [525, 216] on icon "button" at bounding box center [523, 221] width 12 height 12
click at [481, 363] on button "02" at bounding box center [482, 350] width 29 height 35
click at [522, 220] on div at bounding box center [605, 265] width 1211 height 531
click at [522, 220] on icon "button" at bounding box center [523, 221] width 12 height 12
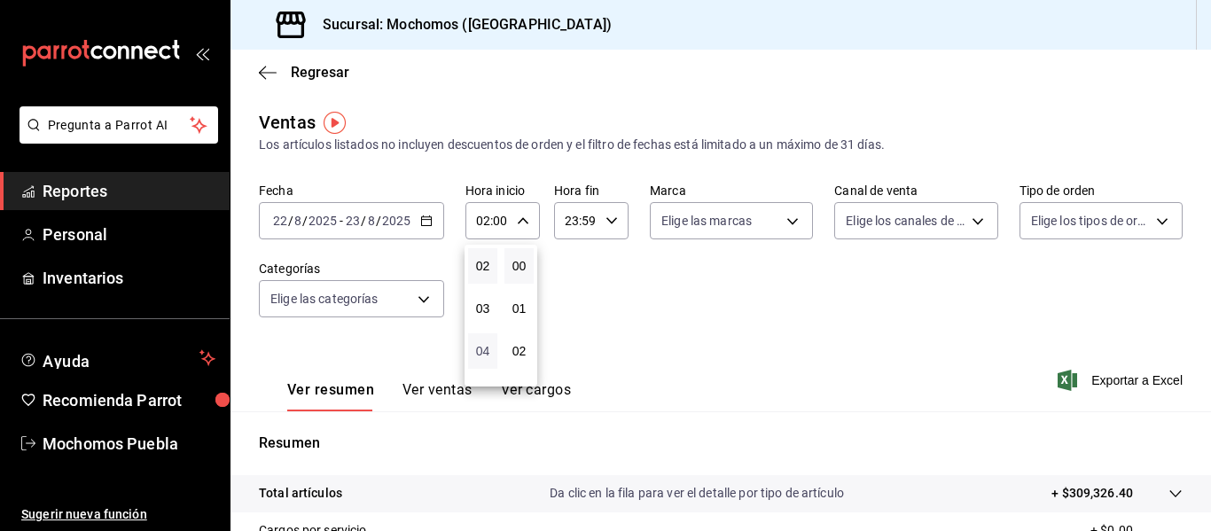
click at [479, 352] on span "04" at bounding box center [483, 351] width 8 height 14
type input "04:00"
click at [597, 220] on div at bounding box center [605, 265] width 1211 height 531
click at [575, 220] on input "23:59" at bounding box center [576, 220] width 44 height 35
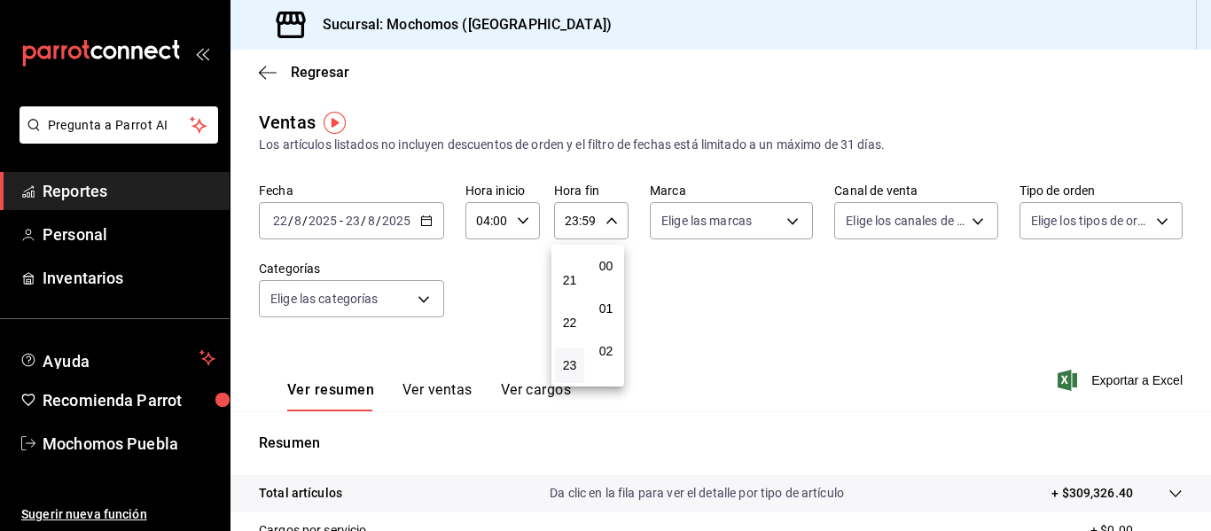
scroll to position [2412, 0]
click at [575, 220] on div at bounding box center [605, 265] width 1211 height 531
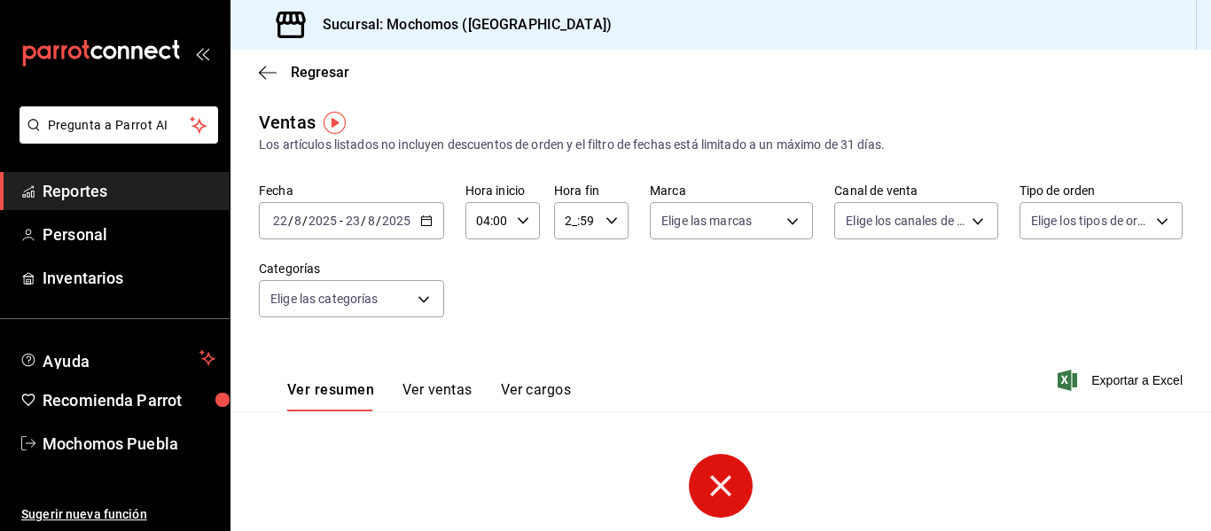
click at [575, 220] on input "2_:59" at bounding box center [576, 220] width 44 height 35
click at [574, 345] on span "02" at bounding box center [570, 351] width 8 height 14
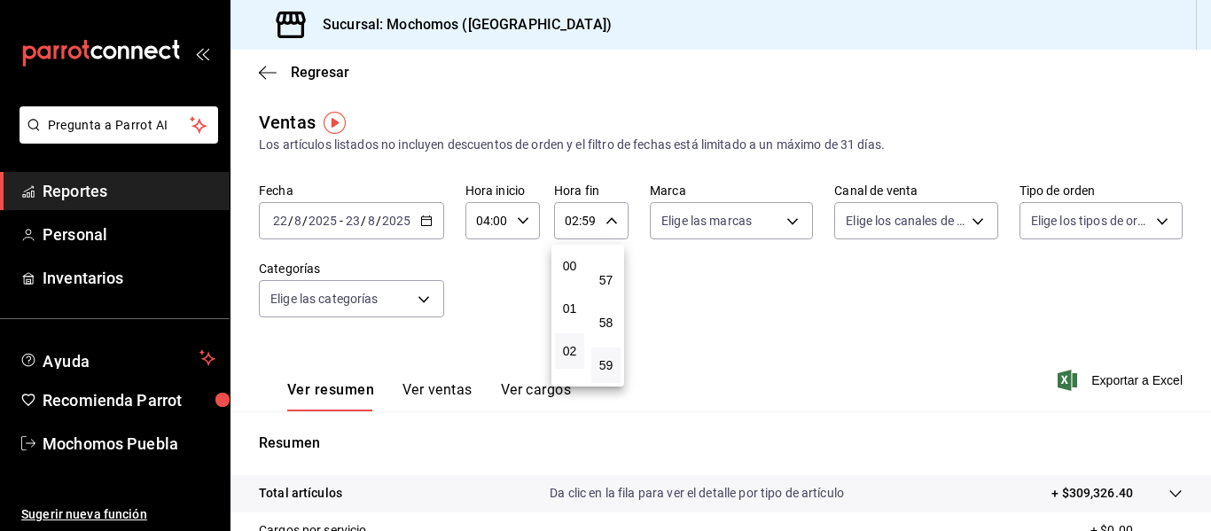
click at [606, 222] on div at bounding box center [605, 265] width 1211 height 531
click at [582, 221] on input "02:59" at bounding box center [576, 220] width 44 height 35
click at [566, 310] on span "03" at bounding box center [570, 308] width 8 height 14
type input "03:59"
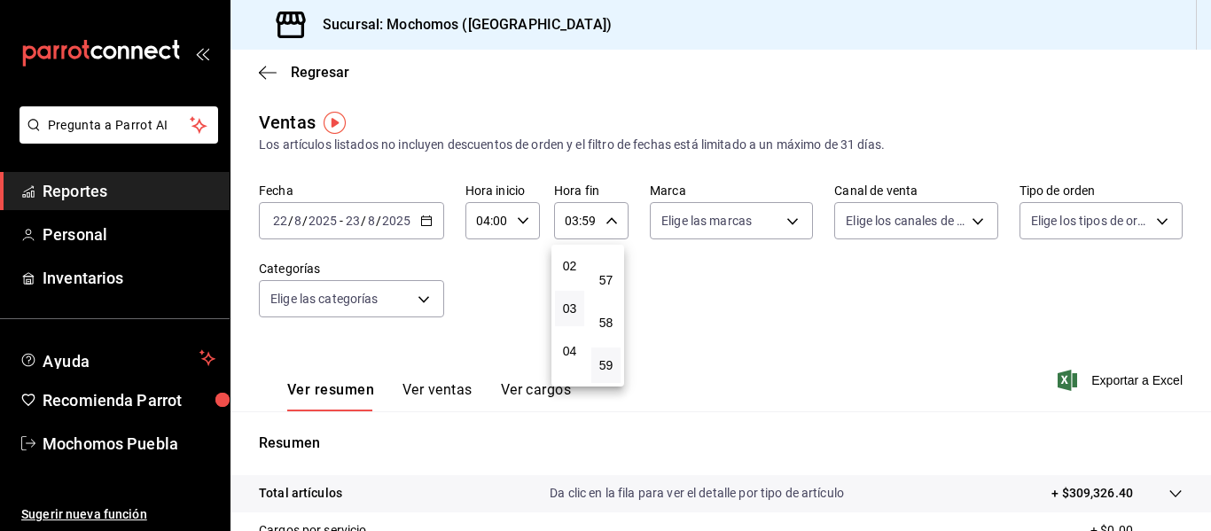
click at [816, 309] on div at bounding box center [605, 265] width 1211 height 531
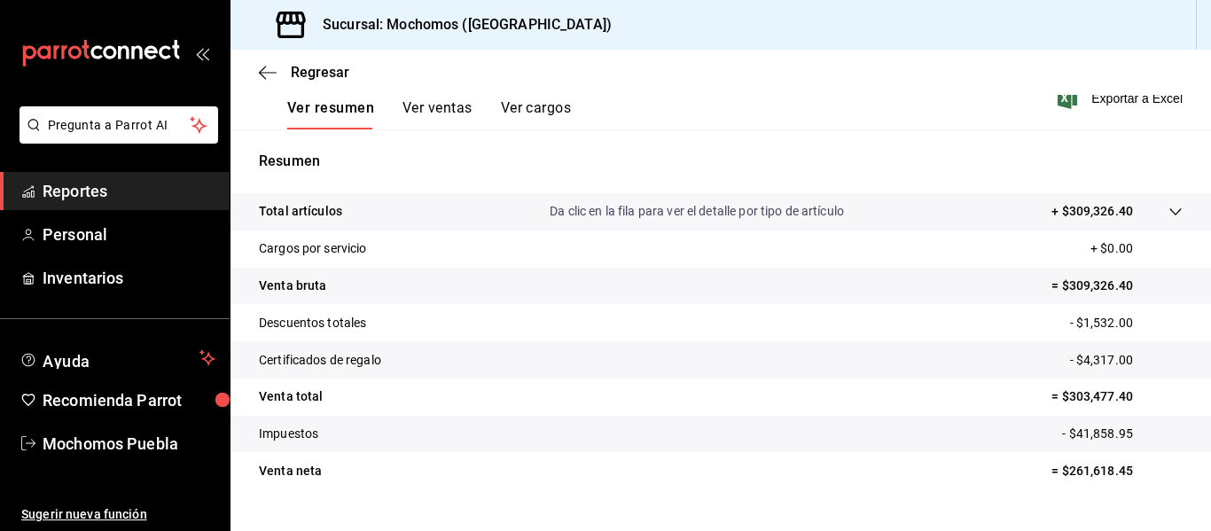
scroll to position [308, 0]
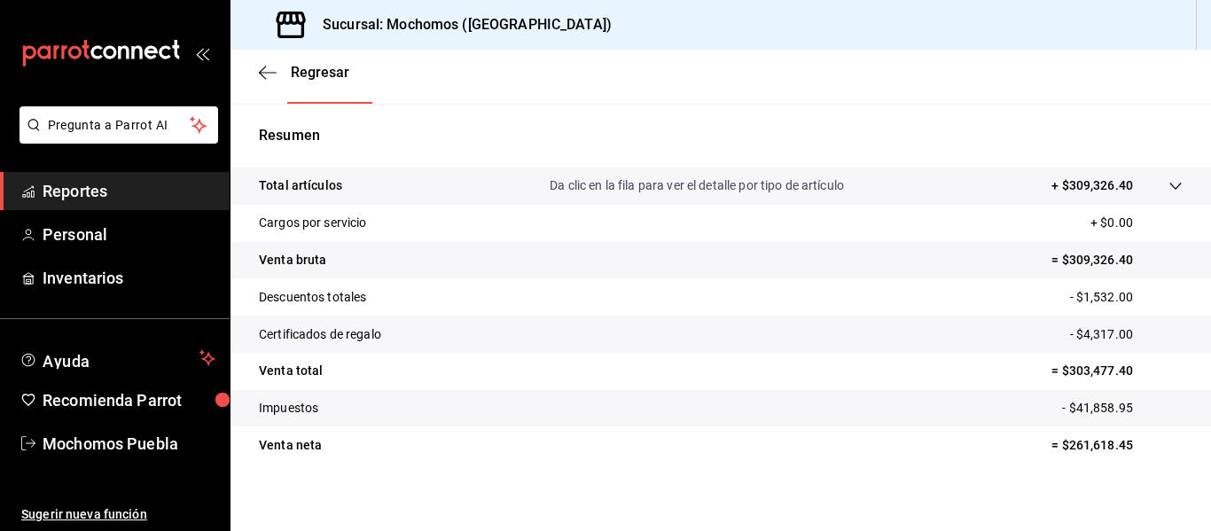
click at [123, 176] on link "Reportes" at bounding box center [115, 191] width 230 height 38
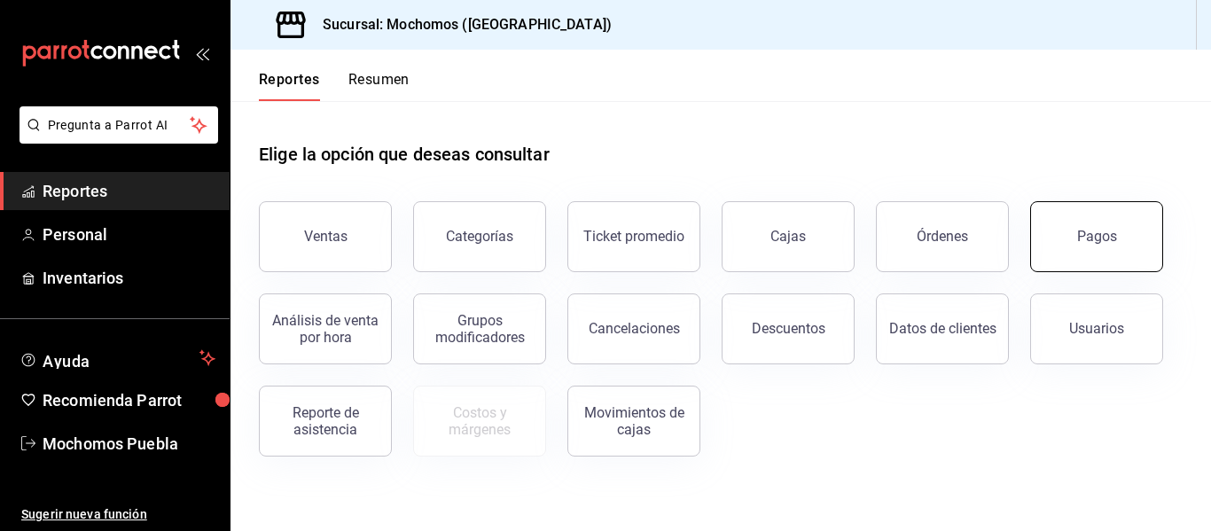
click at [1070, 257] on button "Pagos" at bounding box center [1096, 236] width 133 height 71
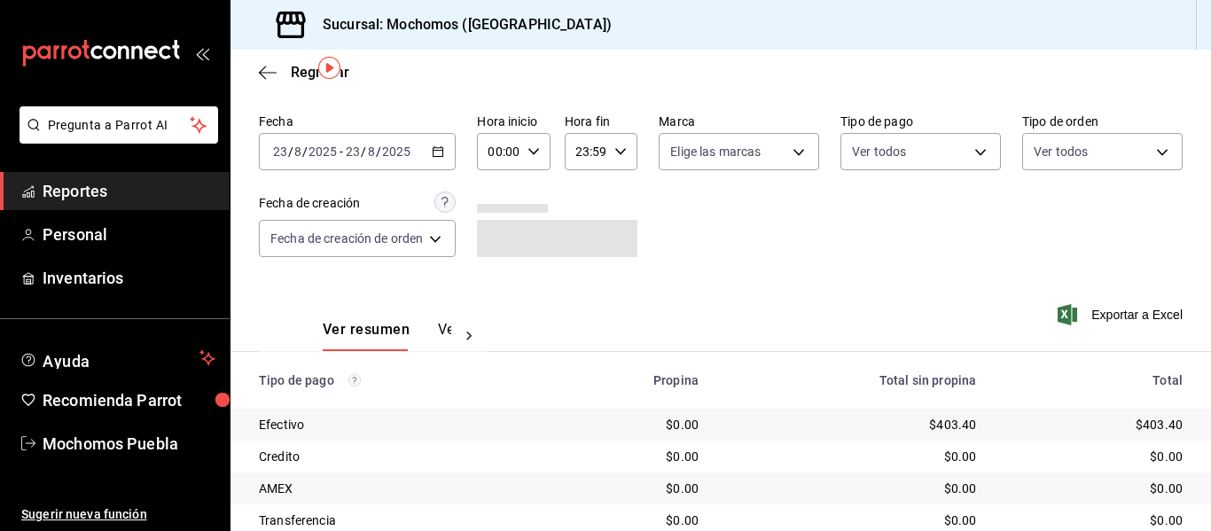
scroll to position [55, 0]
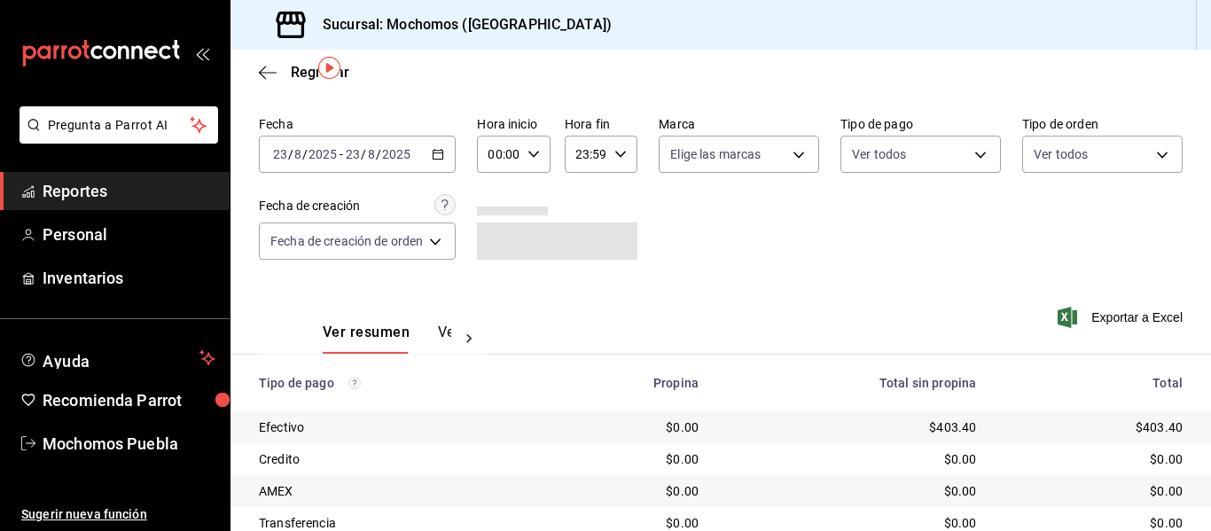
click at [435, 147] on div "[DATE] [DATE] - [DATE] [DATE]" at bounding box center [357, 154] width 197 height 37
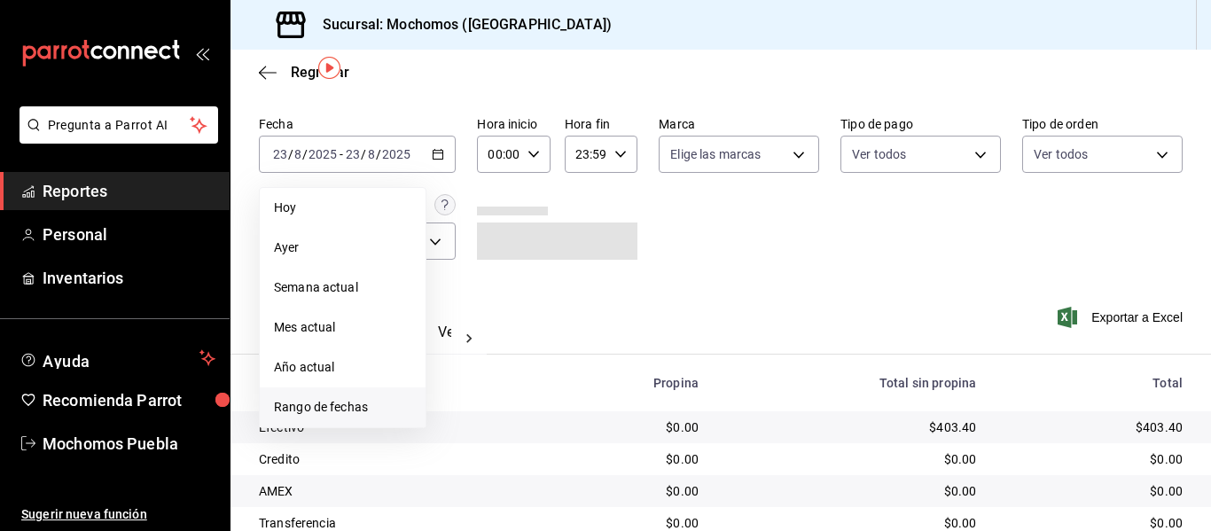
click at [339, 404] on span "Rango de fechas" at bounding box center [342, 407] width 137 height 19
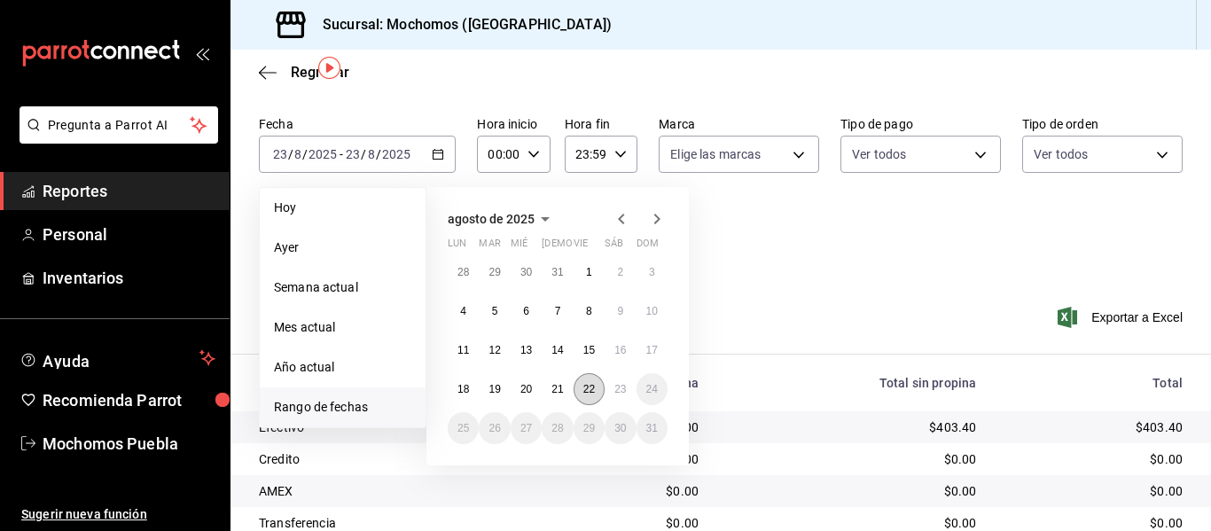
click at [589, 380] on button "22" at bounding box center [589, 389] width 31 height 32
click at [623, 389] on abbr "23" at bounding box center [620, 389] width 12 height 12
click at [594, 390] on abbr "22" at bounding box center [589, 389] width 12 height 12
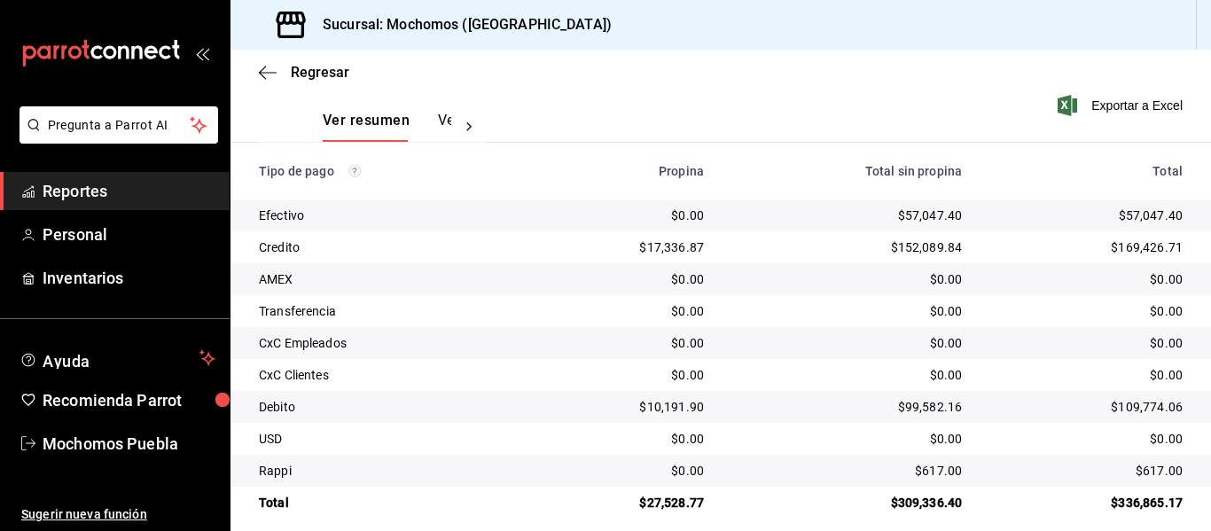
scroll to position [277, 0]
